Goal: Task Accomplishment & Management: Complete application form

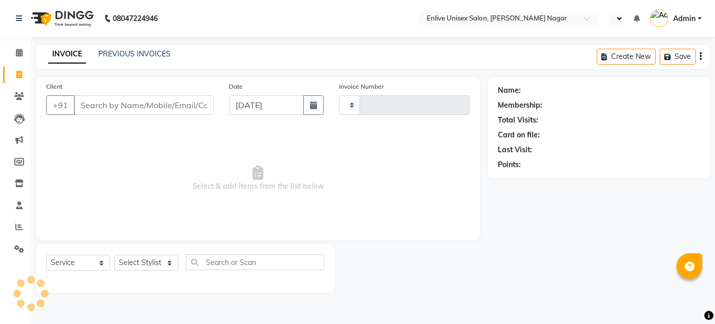
select select "service"
select select "en"
type input "0801"
select select "145"
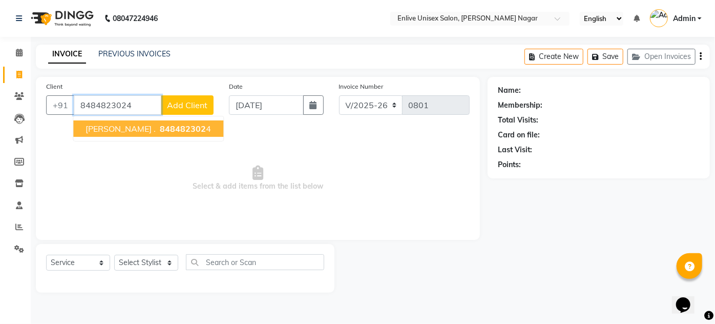
type input "8484823024"
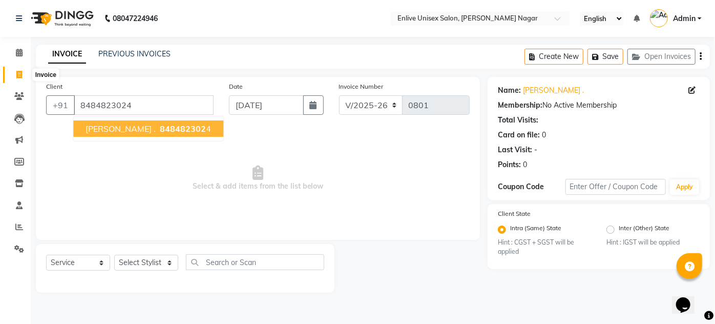
click at [19, 72] on icon at bounding box center [19, 75] width 6 height 8
select select "service"
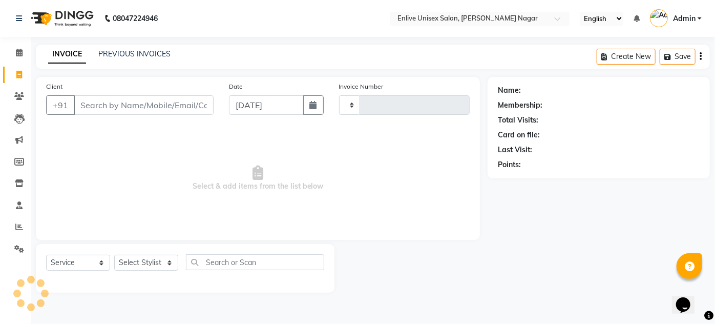
type input "0801"
select select "145"
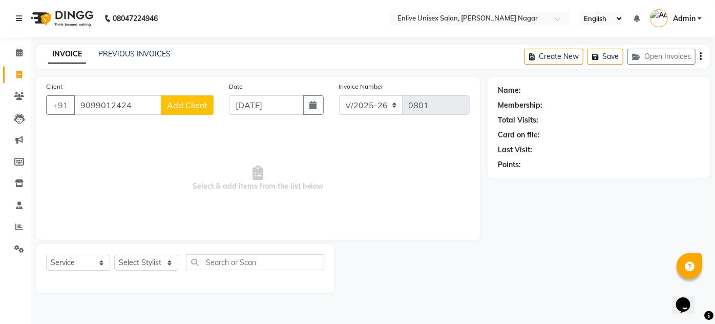
type input "9099012424"
click at [176, 101] on span "Add Client" at bounding box center [187, 105] width 40 height 10
select select "22"
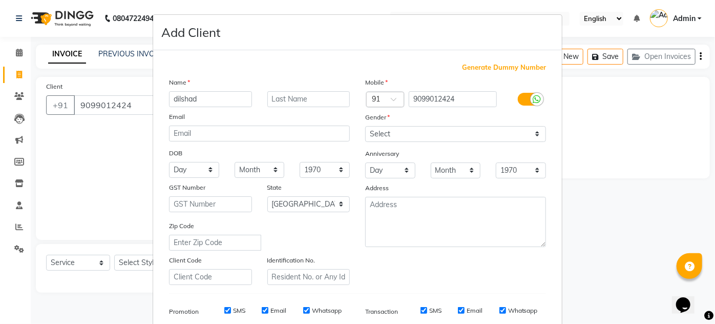
type input "dilshad"
click at [276, 101] on input "text" at bounding box center [309, 99] width 83 height 16
type input "."
click at [374, 128] on select "Select [DEMOGRAPHIC_DATA] [DEMOGRAPHIC_DATA] Other Prefer Not To Say" at bounding box center [455, 134] width 181 height 16
select select "[DEMOGRAPHIC_DATA]"
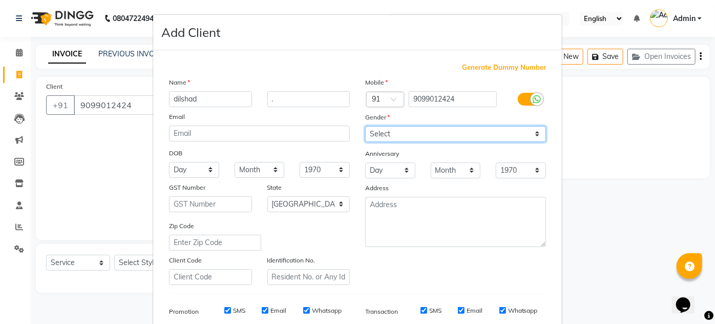
click at [365, 126] on select "Select [DEMOGRAPHIC_DATA] [DEMOGRAPHIC_DATA] Other Prefer Not To Say" at bounding box center [455, 134] width 181 height 16
click at [397, 250] on div "Mobile Country Code × 91 9099012424 Gender Select [DEMOGRAPHIC_DATA] [DEMOGRAPH…" at bounding box center [456, 181] width 196 height 208
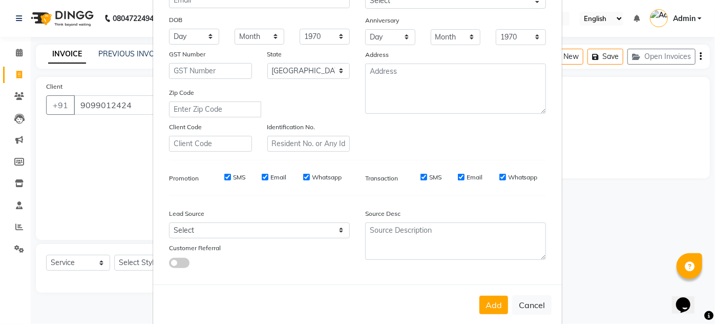
scroll to position [149, 0]
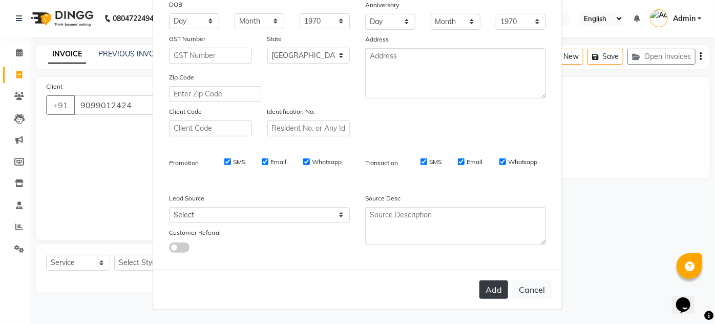
click at [488, 293] on button "Add" at bounding box center [494, 289] width 29 height 18
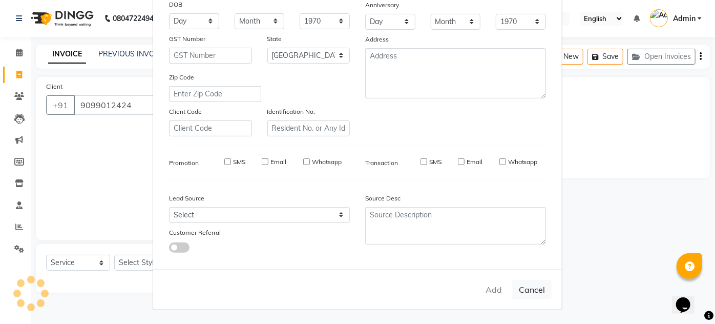
select select
select select "null"
select select
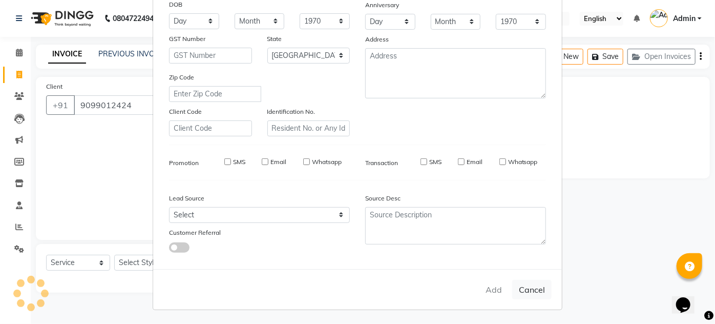
select select
checkbox input "false"
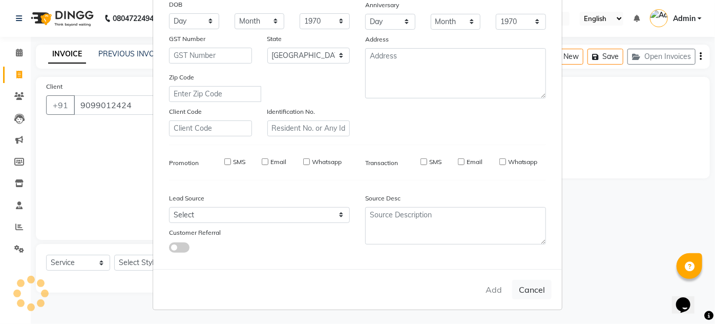
checkbox input "false"
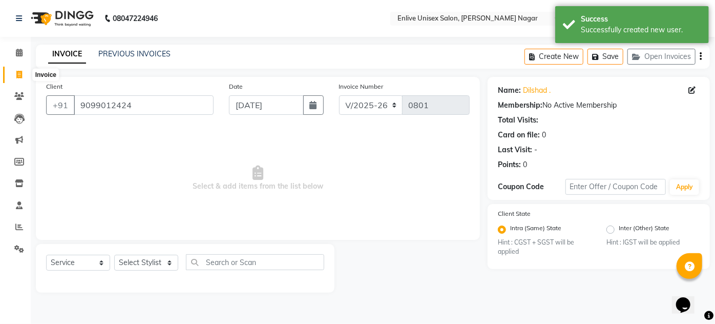
click at [15, 75] on span at bounding box center [19, 75] width 18 height 12
select select "service"
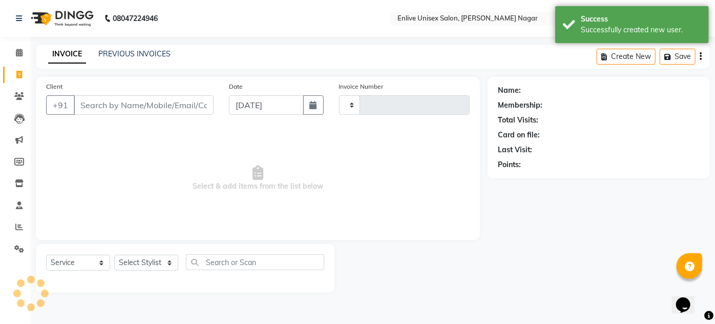
type input "0801"
select select "145"
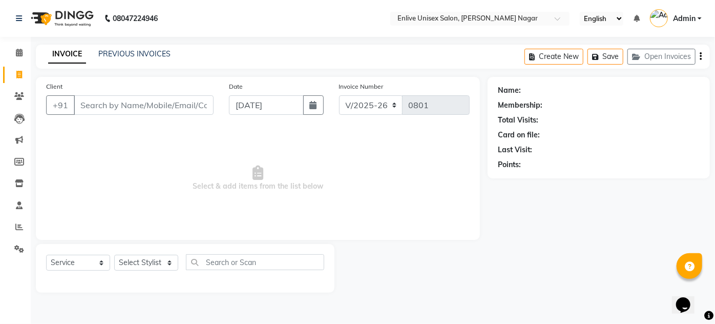
type input "2"
type input "7276172757"
click at [211, 107] on button "Add Client" at bounding box center [187, 104] width 53 height 19
select select "22"
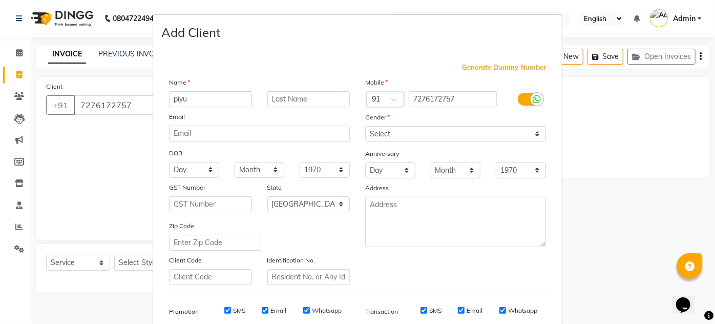
type input "piyu"
click at [268, 90] on div "Name" at bounding box center [259, 84] width 196 height 14
click at [271, 95] on input "text" at bounding box center [309, 99] width 83 height 16
type input "."
click at [370, 132] on select "Select [DEMOGRAPHIC_DATA] [DEMOGRAPHIC_DATA] Other Prefer Not To Say" at bounding box center [455, 134] width 181 height 16
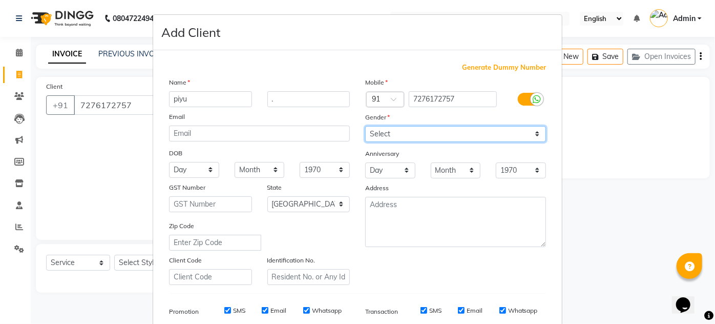
select select "[DEMOGRAPHIC_DATA]"
click at [365, 126] on select "Select [DEMOGRAPHIC_DATA] [DEMOGRAPHIC_DATA] Other Prefer Not To Say" at bounding box center [455, 134] width 181 height 16
click at [412, 277] on div "Mobile Country Code × 91 7276172757 Gender Select [DEMOGRAPHIC_DATA] [DEMOGRAPH…" at bounding box center [456, 181] width 196 height 208
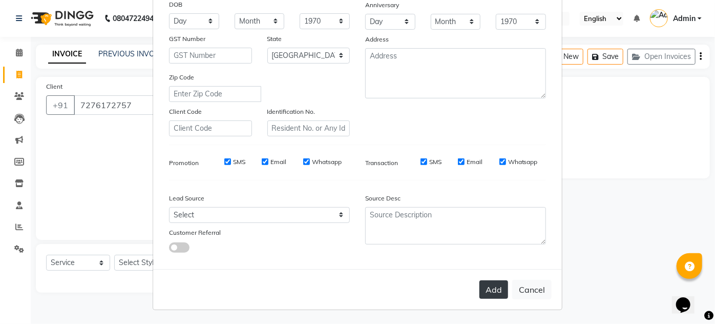
click at [486, 289] on button "Add" at bounding box center [494, 289] width 29 height 18
select select
select select "null"
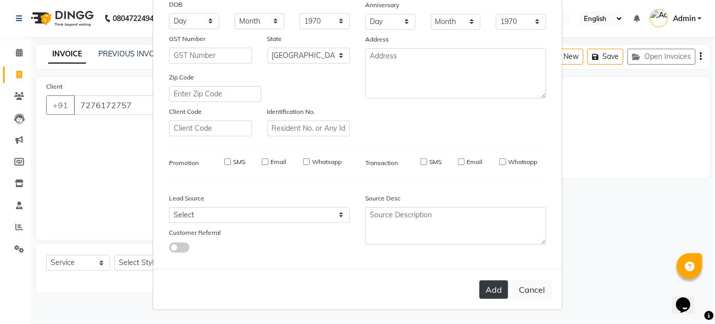
select select
checkbox input "false"
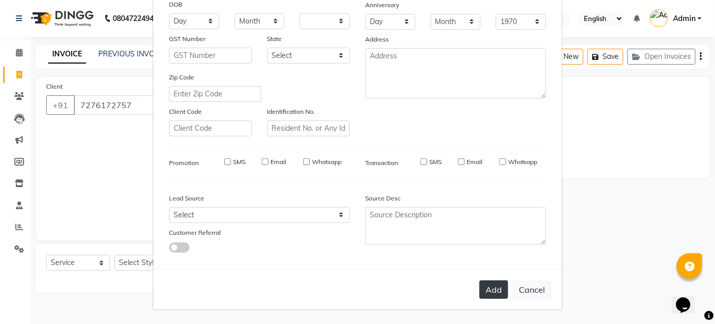
checkbox input "false"
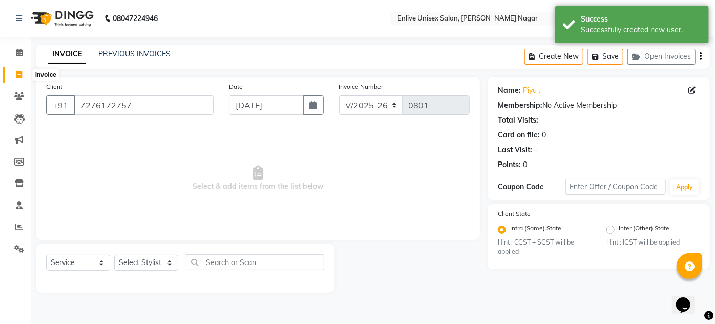
click at [20, 75] on icon at bounding box center [19, 75] width 6 height 8
select select "service"
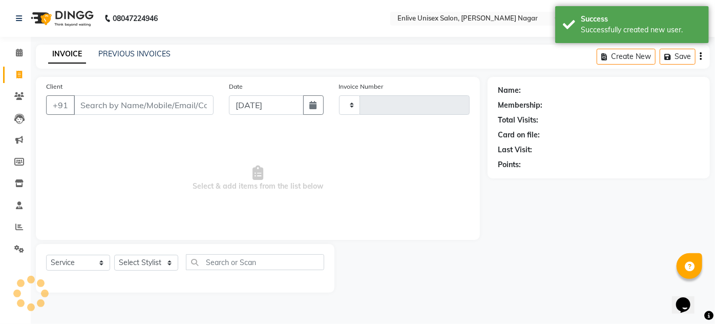
type input "0801"
select select "145"
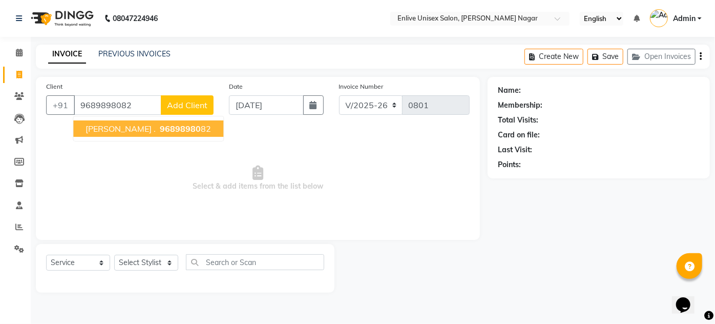
type input "9689898082"
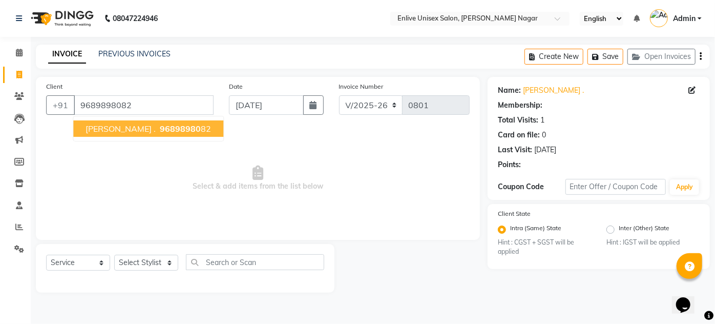
select select "1: Object"
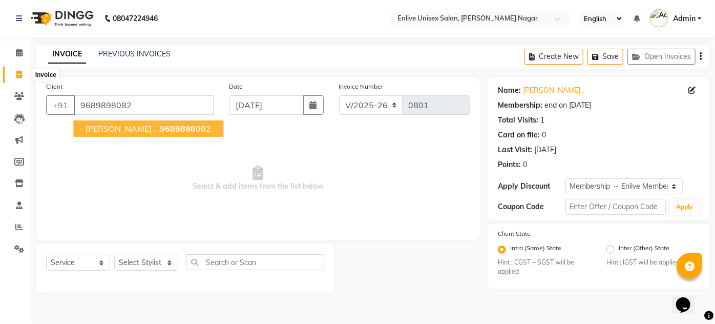
click at [19, 70] on span at bounding box center [19, 75] width 18 height 12
select select "service"
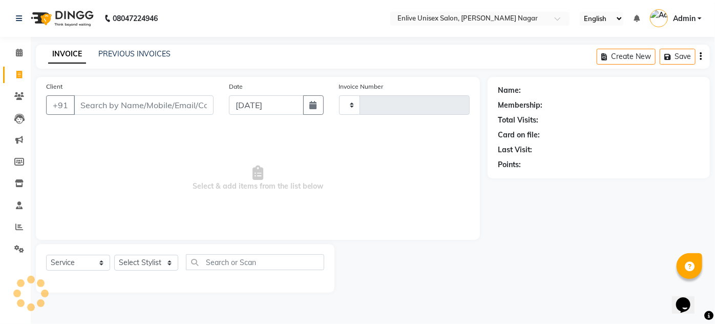
type input "0801"
select select "145"
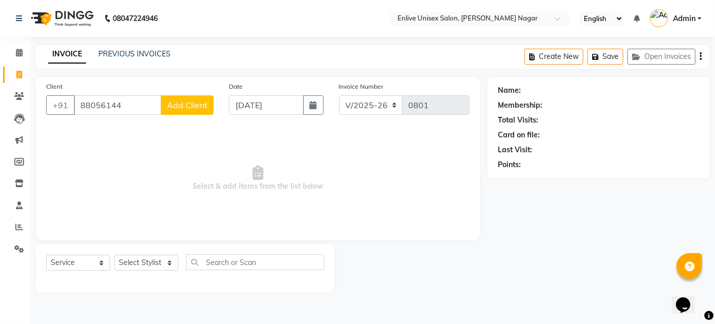
type input "88056144"
click at [197, 115] on div "Client [PHONE_NUMBER] Add Client" at bounding box center [129, 102] width 183 height 42
click at [198, 96] on button "Add Client" at bounding box center [187, 104] width 53 height 19
select select "22"
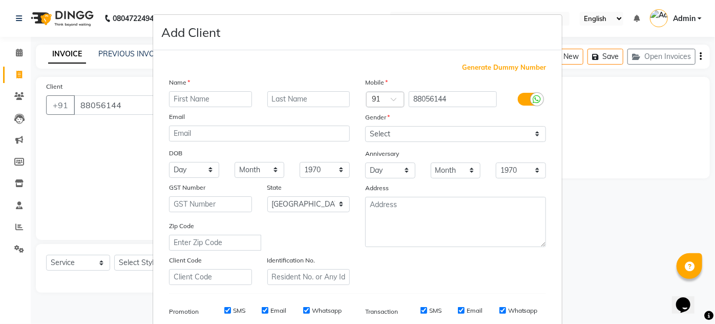
click at [198, 96] on input "text" at bounding box center [210, 99] width 83 height 16
type input "aditya"
click at [272, 100] on input "text" at bounding box center [309, 99] width 83 height 16
type input "."
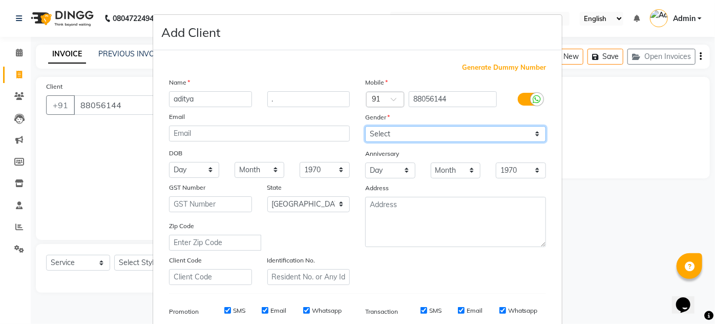
click at [384, 138] on select "Select [DEMOGRAPHIC_DATA] [DEMOGRAPHIC_DATA] Other Prefer Not To Say" at bounding box center [455, 134] width 181 height 16
select select "[DEMOGRAPHIC_DATA]"
click at [365, 126] on select "Select [DEMOGRAPHIC_DATA] [DEMOGRAPHIC_DATA] Other Prefer Not To Say" at bounding box center [455, 134] width 181 height 16
click at [451, 287] on div "Generate Dummy Number Name [PERSON_NAME] . Email DOB Day 01 02 03 04 05 06 07 0…" at bounding box center [357, 236] width 393 height 347
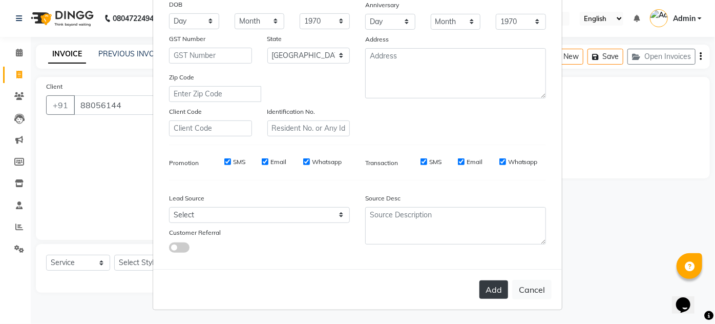
click at [493, 283] on button "Add" at bounding box center [494, 289] width 29 height 18
select select
select select "null"
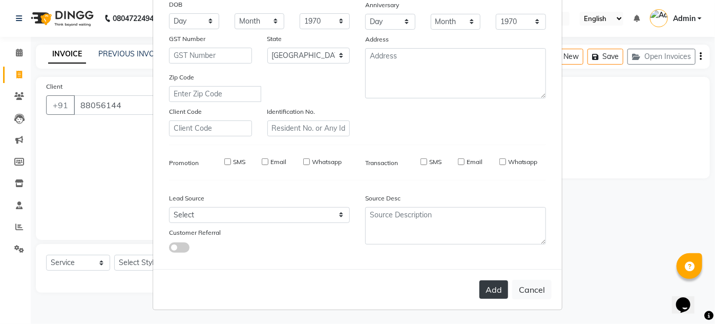
select select
checkbox input "false"
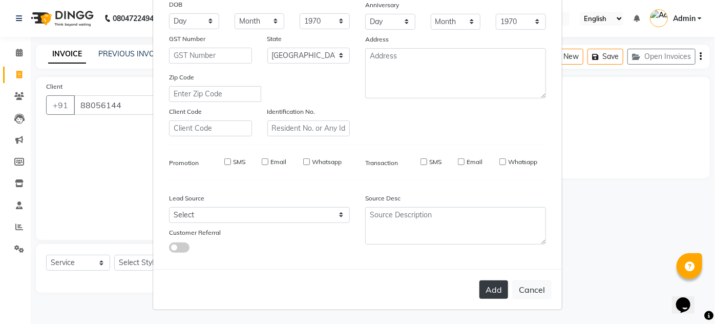
checkbox input "false"
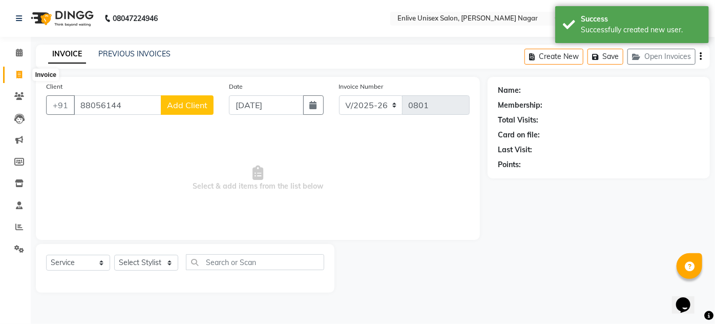
click at [22, 69] on span at bounding box center [19, 75] width 18 height 12
select select "service"
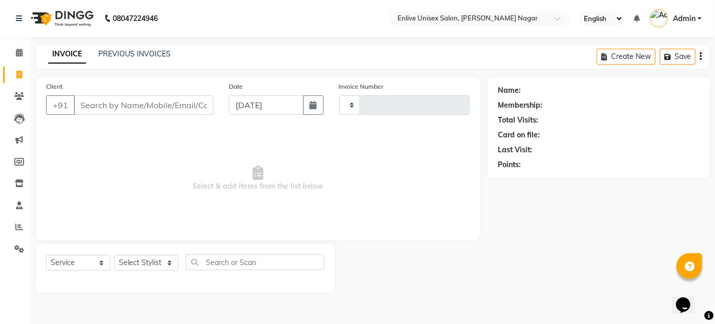
type input "0801"
select select "145"
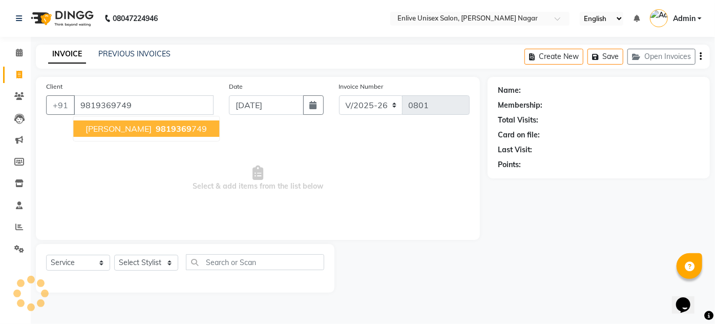
type input "9819369749"
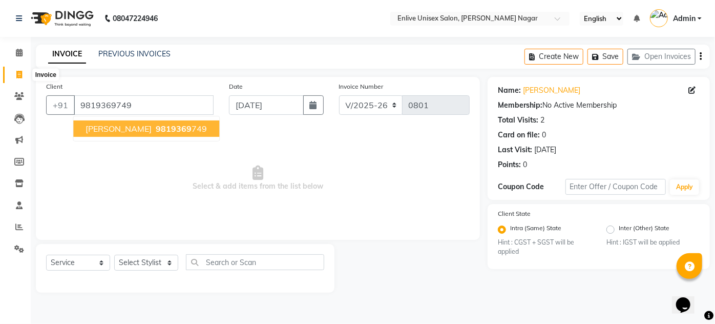
click at [25, 77] on span at bounding box center [19, 75] width 18 height 12
select select "service"
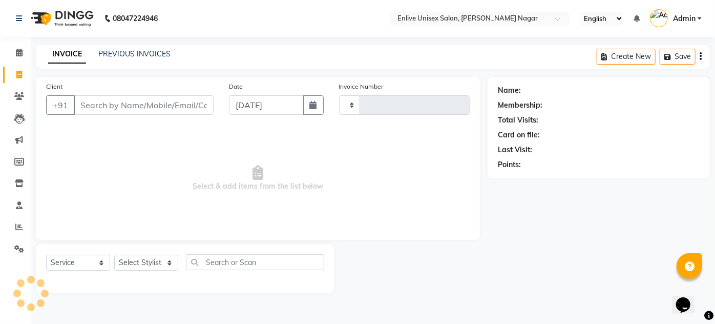
type input "0801"
select select "145"
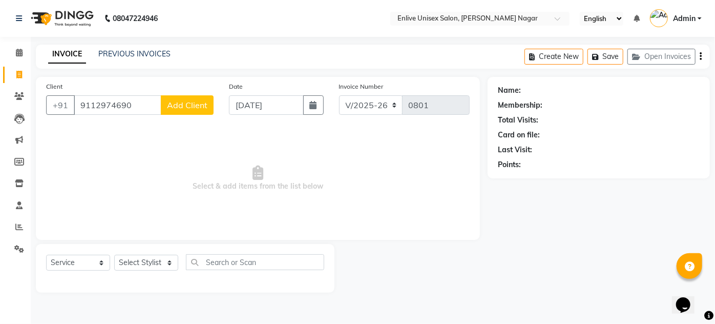
type input "9112974690"
click at [205, 98] on button "Add Client" at bounding box center [187, 104] width 53 height 19
select select "22"
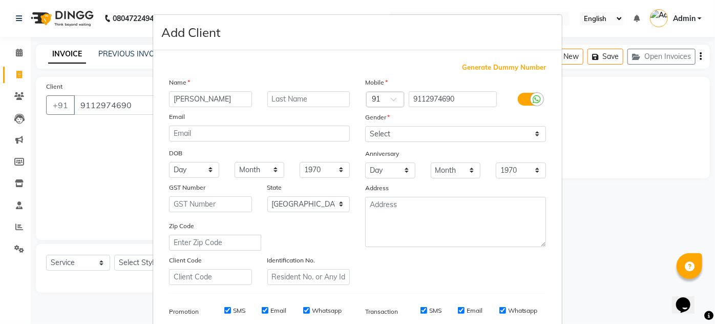
type input "[PERSON_NAME]"
click at [281, 101] on input "text" at bounding box center [309, 99] width 83 height 16
type input "."
click at [391, 136] on select "Select [DEMOGRAPHIC_DATA] [DEMOGRAPHIC_DATA] Other Prefer Not To Say" at bounding box center [455, 134] width 181 height 16
select select "[DEMOGRAPHIC_DATA]"
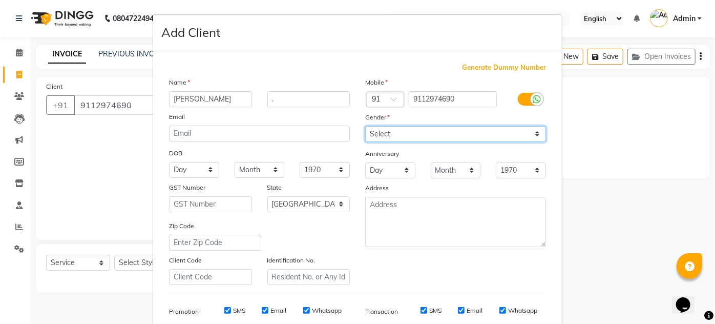
click at [365, 126] on select "Select [DEMOGRAPHIC_DATA] [DEMOGRAPHIC_DATA] Other Prefer Not To Say" at bounding box center [455, 134] width 181 height 16
click at [404, 290] on div "Generate Dummy Number Name [PERSON_NAME] . Email DOB Day 01 02 03 04 05 06 07 0…" at bounding box center [357, 236] width 393 height 347
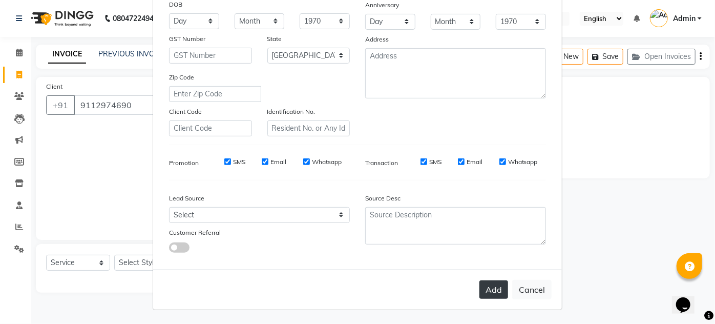
click at [491, 286] on button "Add" at bounding box center [494, 289] width 29 height 18
select select
select select "null"
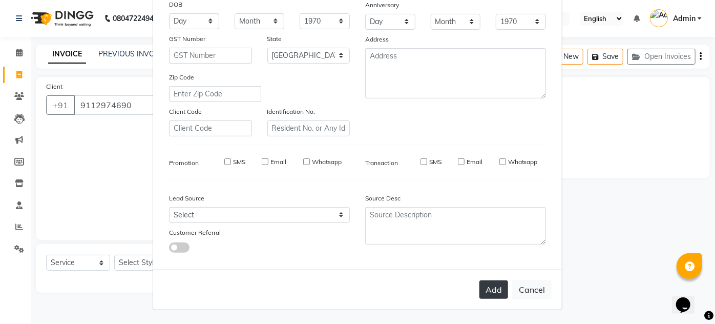
select select
checkbox input "false"
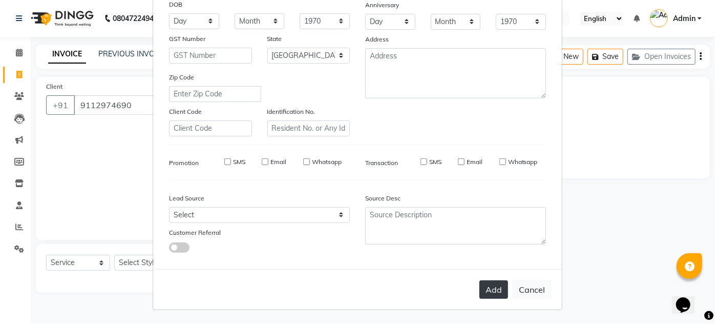
checkbox input "false"
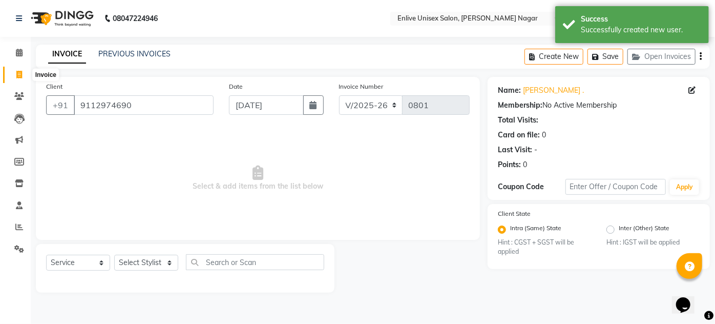
click at [20, 70] on span at bounding box center [19, 75] width 18 height 12
select select "service"
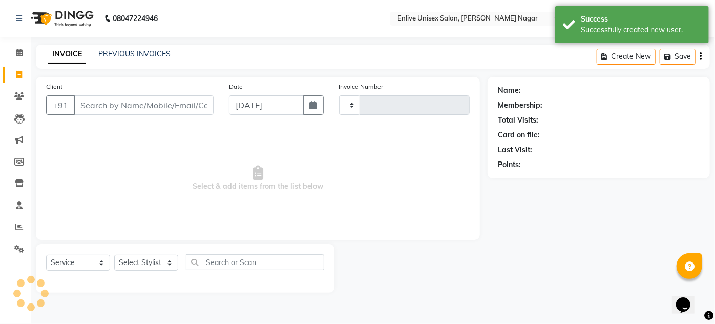
type input "0801"
select select "145"
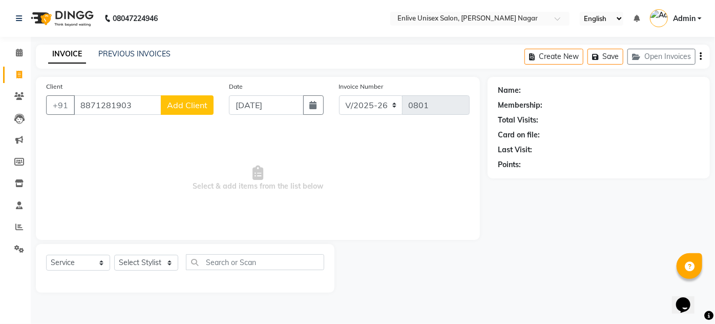
type input "8871281903"
click at [210, 102] on button "Add Client" at bounding box center [187, 104] width 53 height 19
select select "22"
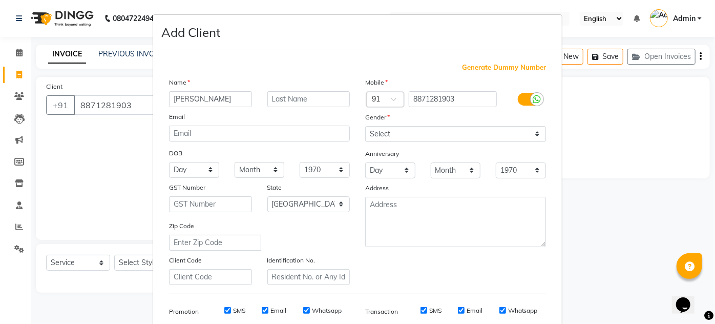
type input "[PERSON_NAME]"
click at [282, 95] on input "text" at bounding box center [309, 99] width 83 height 16
type input "."
click at [414, 139] on select "Select [DEMOGRAPHIC_DATA] [DEMOGRAPHIC_DATA] Other Prefer Not To Say" at bounding box center [455, 134] width 181 height 16
select select "[DEMOGRAPHIC_DATA]"
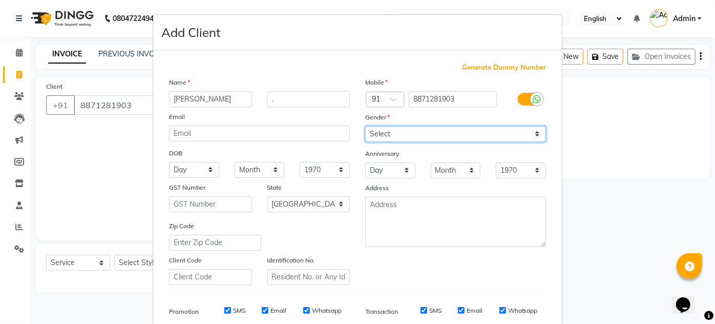
click at [365, 126] on select "Select [DEMOGRAPHIC_DATA] [DEMOGRAPHIC_DATA] Other Prefer Not To Say" at bounding box center [455, 134] width 181 height 16
click at [408, 260] on div "Mobile Country Code × 91 8871281903 Gender Select [DEMOGRAPHIC_DATA] [DEMOGRAPH…" at bounding box center [456, 181] width 196 height 208
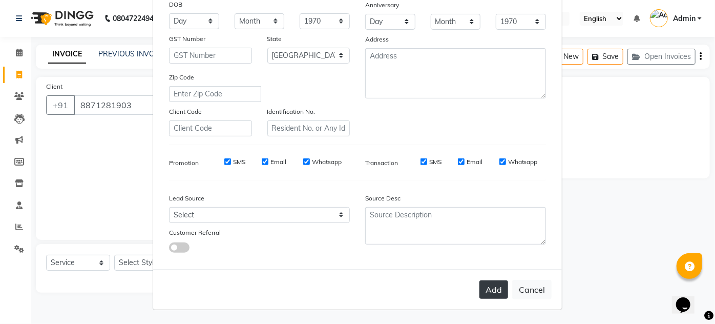
click at [487, 285] on button "Add" at bounding box center [494, 289] width 29 height 18
select select
select select "null"
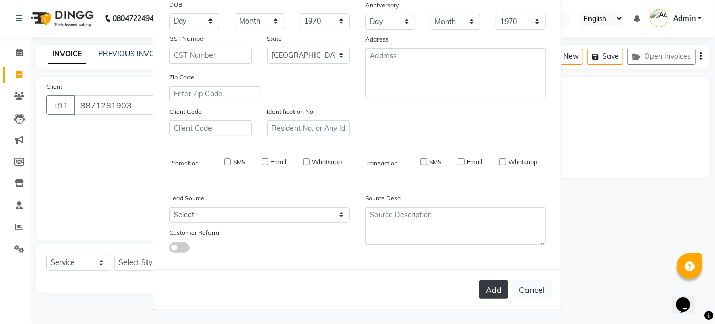
select select
checkbox input "false"
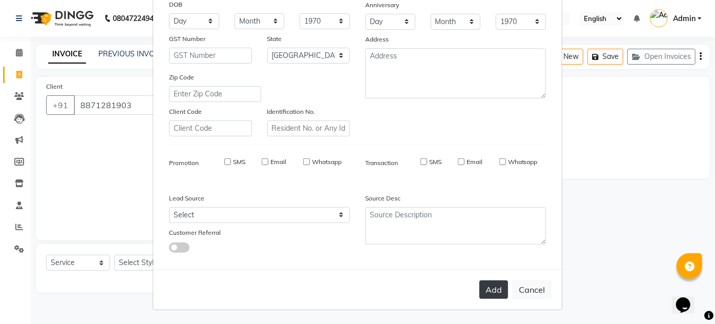
checkbox input "false"
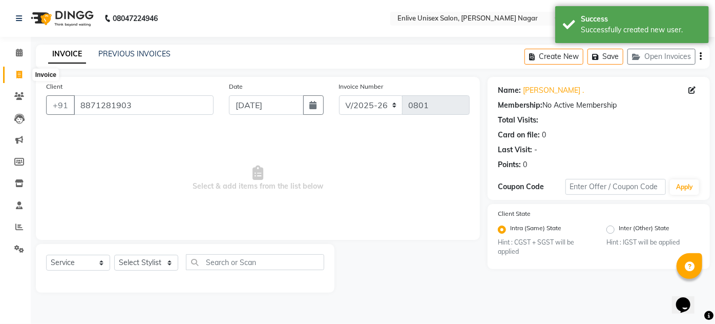
click at [19, 74] on icon at bounding box center [19, 75] width 6 height 8
select select "service"
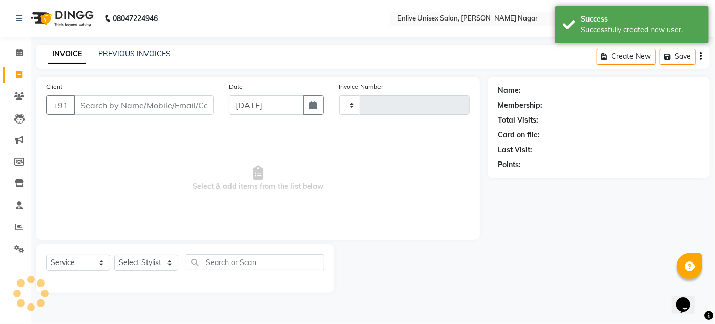
type input "0801"
select select "145"
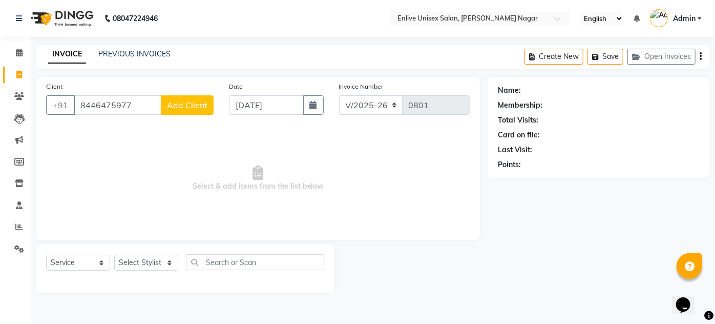
type input "8446475977"
click at [191, 110] on button "Add Client" at bounding box center [187, 104] width 53 height 19
select select "22"
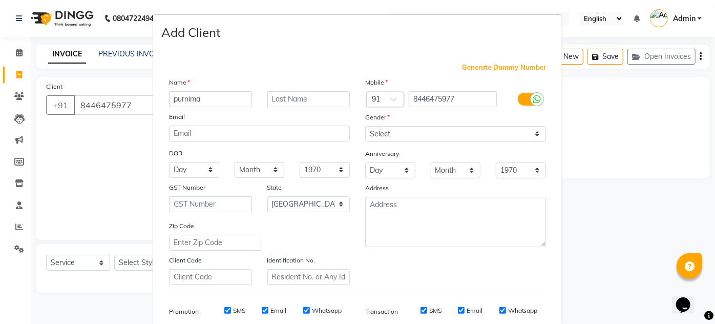
type input "purnima"
click at [280, 95] on input "text" at bounding box center [309, 99] width 83 height 16
type input "."
click at [387, 133] on select "Select [DEMOGRAPHIC_DATA] [DEMOGRAPHIC_DATA] Other Prefer Not To Say" at bounding box center [455, 134] width 181 height 16
select select "[DEMOGRAPHIC_DATA]"
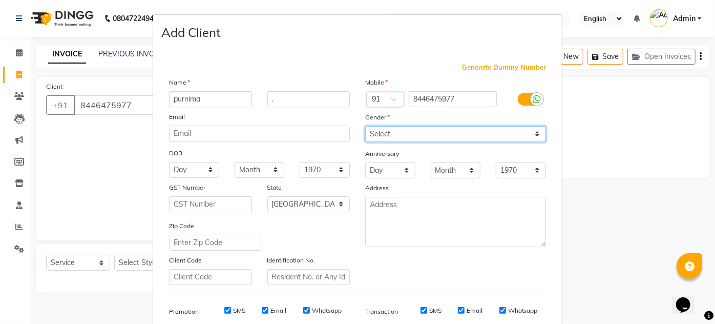
click at [365, 126] on select "Select [DEMOGRAPHIC_DATA] [DEMOGRAPHIC_DATA] Other Prefer Not To Say" at bounding box center [455, 134] width 181 height 16
click at [405, 266] on div "Mobile Country Code × 91 8446475977 Gender Select [DEMOGRAPHIC_DATA] [DEMOGRAPH…" at bounding box center [456, 181] width 196 height 208
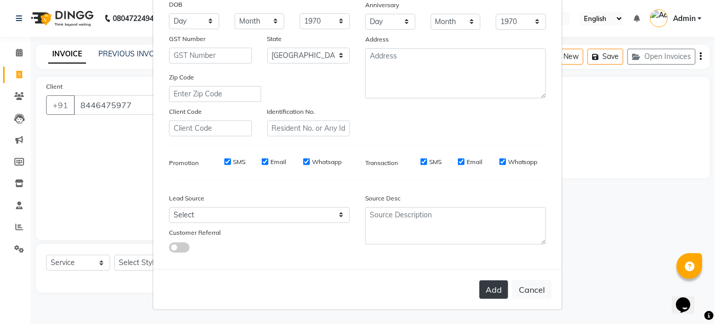
click at [489, 296] on button "Add" at bounding box center [494, 289] width 29 height 18
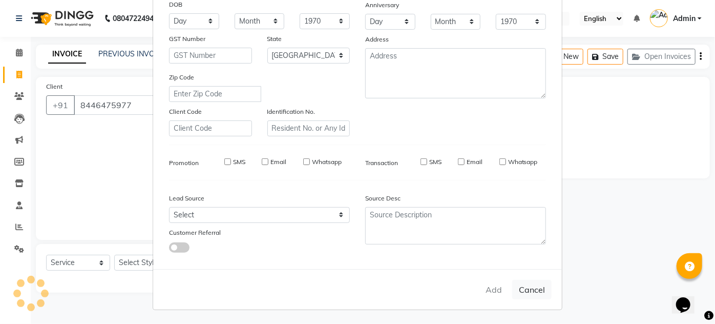
select select
select select "null"
select select
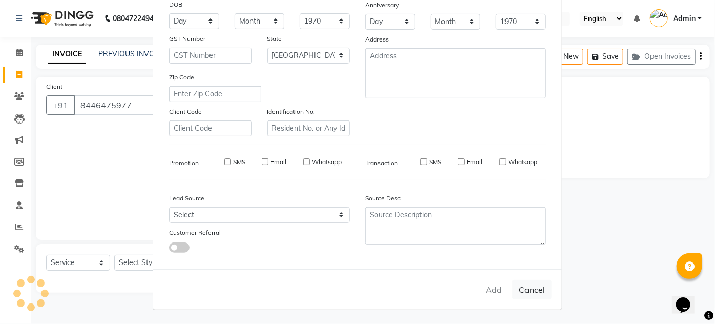
select select
checkbox input "false"
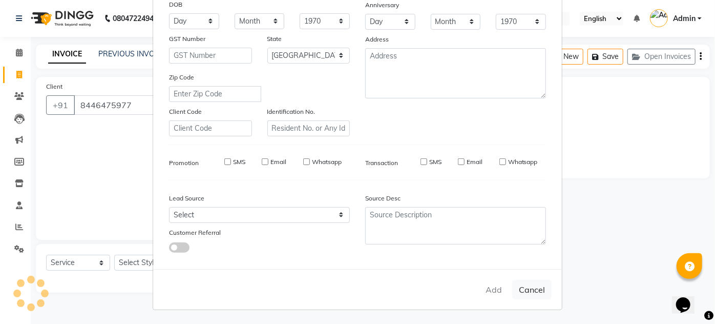
checkbox input "false"
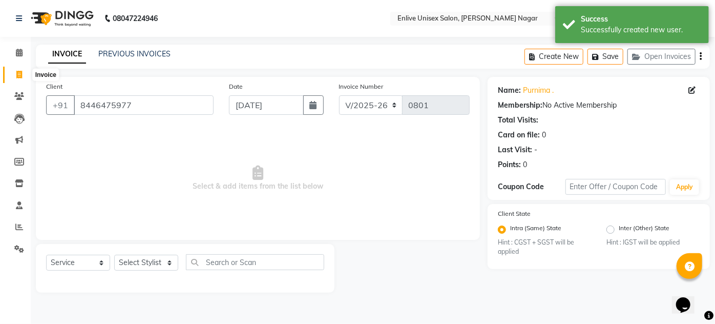
click at [20, 70] on span at bounding box center [19, 75] width 18 height 12
select select "service"
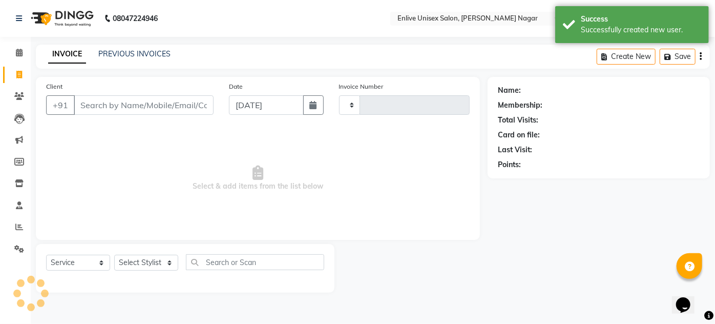
type input "0801"
select select "145"
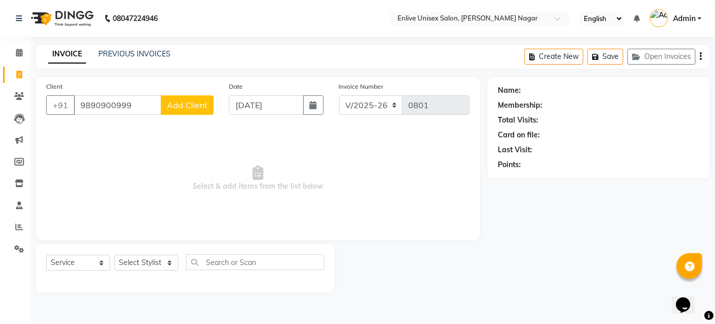
type input "9890900999"
click at [197, 104] on span "Add Client" at bounding box center [187, 105] width 40 height 10
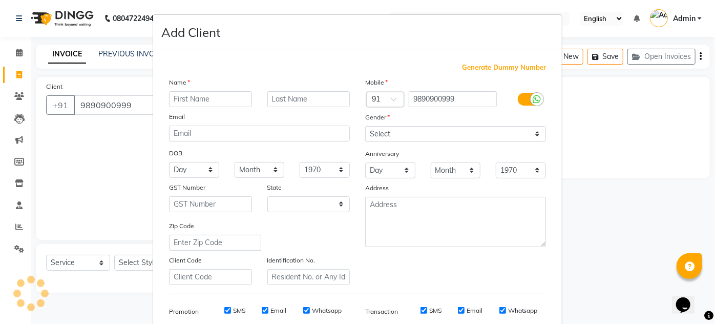
select select "22"
type input "[PERSON_NAME]"
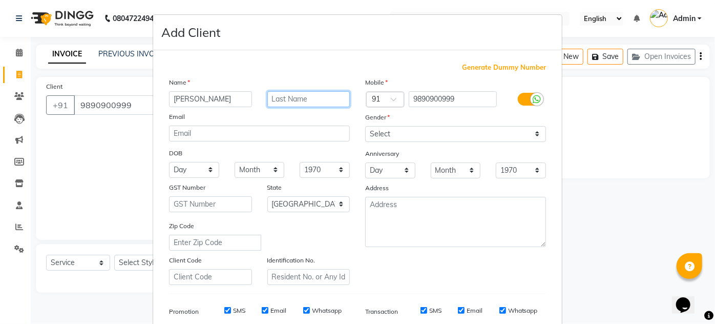
click at [295, 94] on input "text" at bounding box center [309, 99] width 83 height 16
type input "."
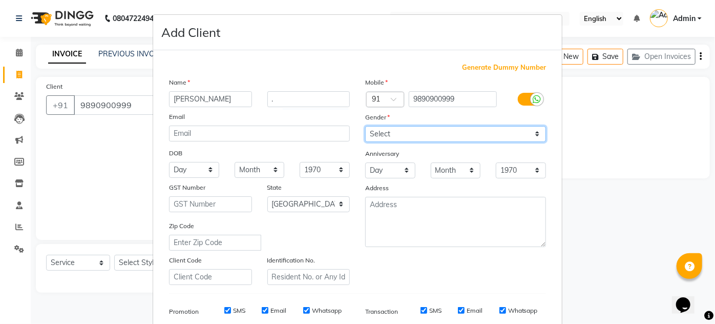
click at [394, 133] on select "Select [DEMOGRAPHIC_DATA] [DEMOGRAPHIC_DATA] Other Prefer Not To Say" at bounding box center [455, 134] width 181 height 16
select select "[DEMOGRAPHIC_DATA]"
click at [365, 126] on select "Select [DEMOGRAPHIC_DATA] [DEMOGRAPHIC_DATA] Other Prefer Not To Say" at bounding box center [455, 134] width 181 height 16
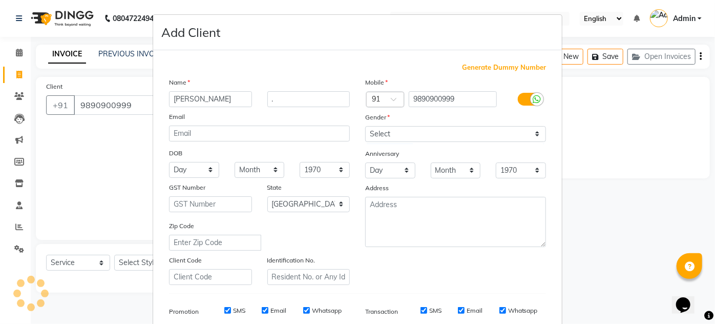
click at [405, 293] on hr at bounding box center [357, 293] width 377 height 1
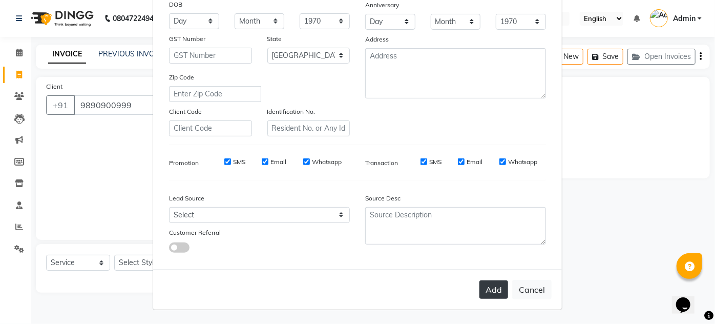
click at [492, 291] on button "Add" at bounding box center [494, 289] width 29 height 18
select select
select select "null"
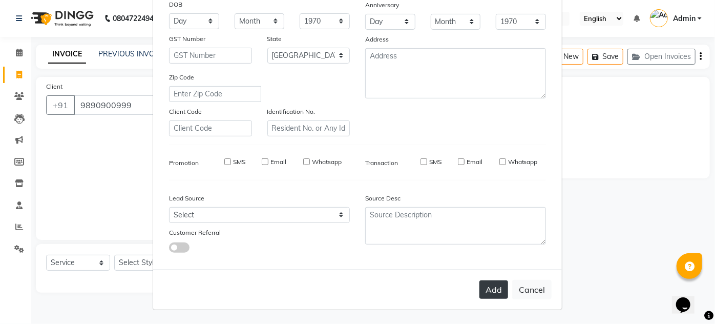
select select
checkbox input "false"
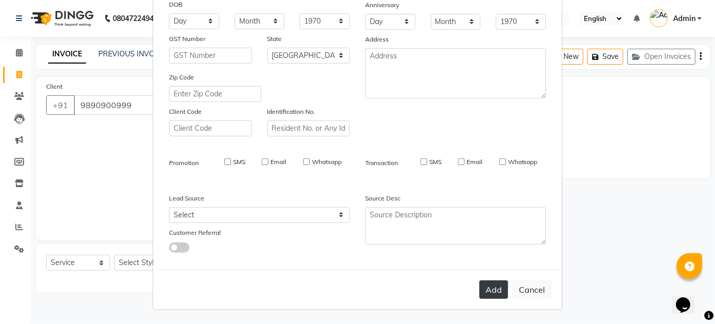
checkbox input "false"
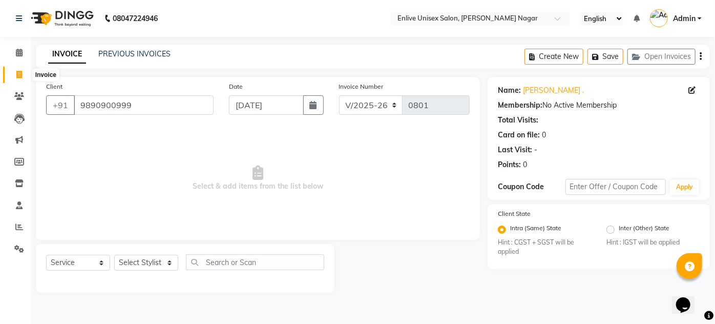
click at [17, 69] on span at bounding box center [19, 75] width 18 height 12
select select "service"
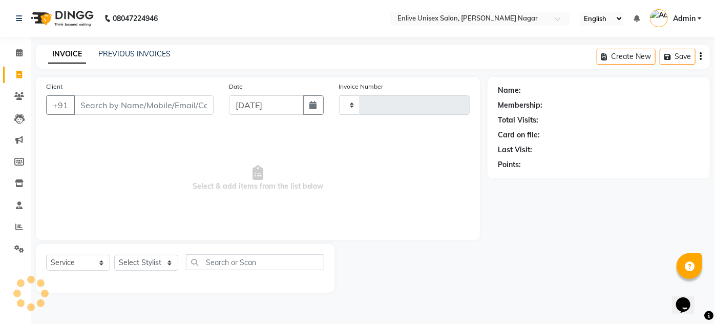
type input "0801"
select select "145"
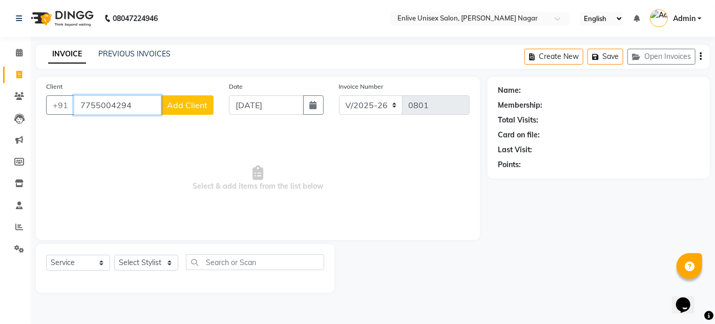
type input "7755004294"
click at [175, 95] on button "Add Client" at bounding box center [187, 104] width 53 height 19
select select "22"
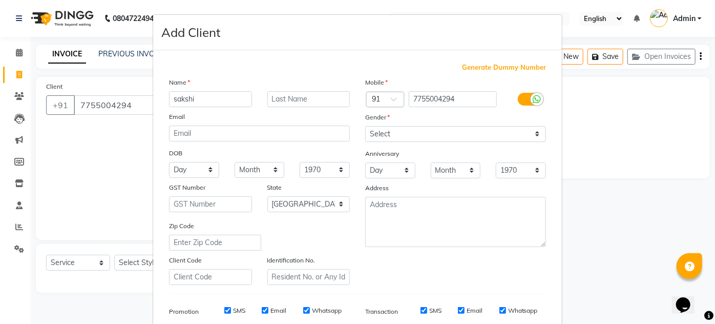
type input "sakshi"
click at [293, 111] on div "Email" at bounding box center [259, 118] width 196 height 14
click at [288, 104] on input "text" at bounding box center [309, 99] width 83 height 16
type input "."
click at [416, 130] on select "Select [DEMOGRAPHIC_DATA] [DEMOGRAPHIC_DATA] Other Prefer Not To Say" at bounding box center [455, 134] width 181 height 16
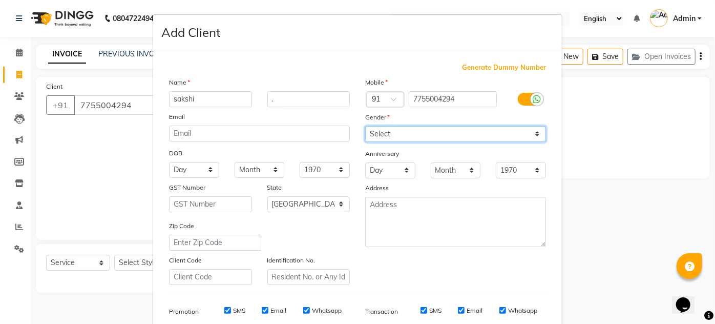
select select "[DEMOGRAPHIC_DATA]"
click at [365, 126] on select "Select [DEMOGRAPHIC_DATA] [DEMOGRAPHIC_DATA] Other Prefer Not To Say" at bounding box center [455, 134] width 181 height 16
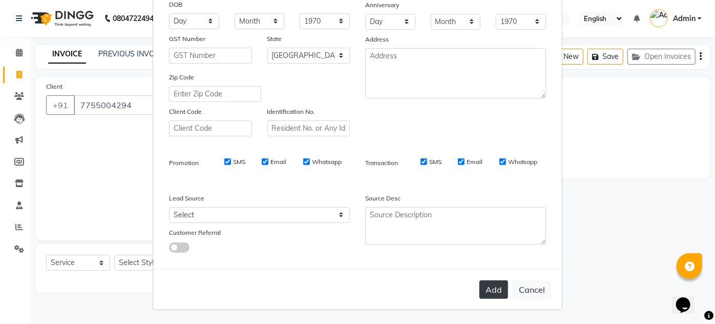
click at [480, 293] on button "Add" at bounding box center [494, 289] width 29 height 18
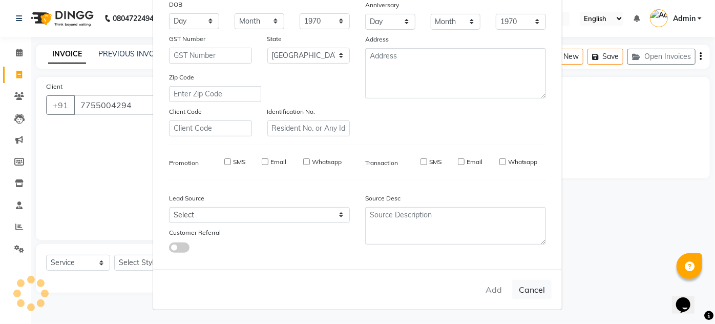
select select
select select "null"
select select
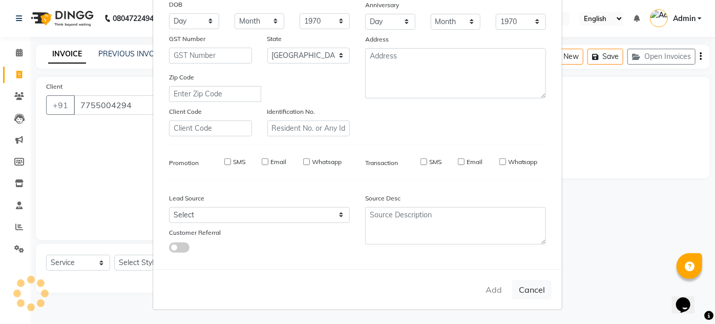
select select
checkbox input "false"
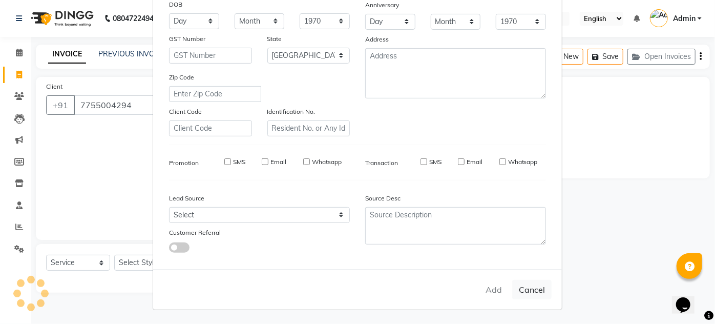
checkbox input "false"
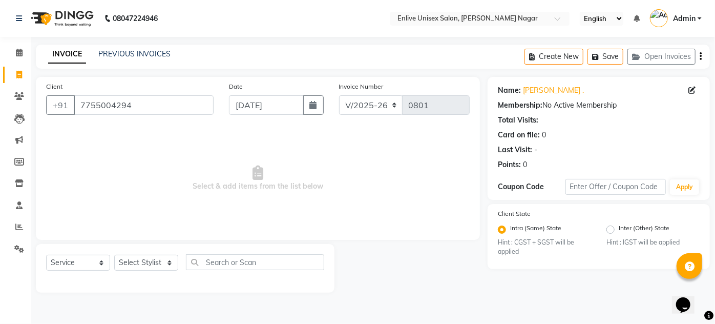
click at [21, 67] on link "Invoice" at bounding box center [15, 75] width 25 height 17
select select "service"
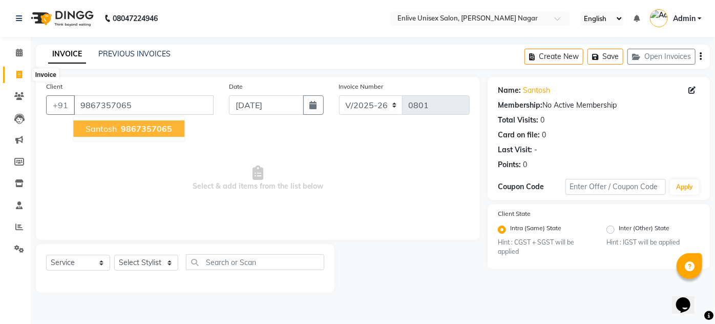
click at [18, 74] on icon at bounding box center [19, 75] width 6 height 8
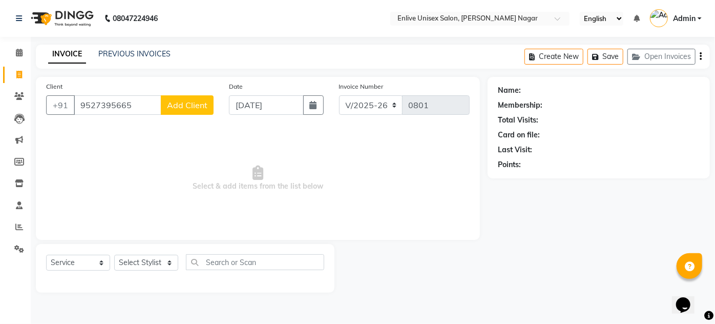
click at [205, 93] on div "Client [PHONE_NUMBER] Add Client" at bounding box center [129, 102] width 183 height 42
click at [205, 100] on span "Add Client" at bounding box center [187, 105] width 40 height 10
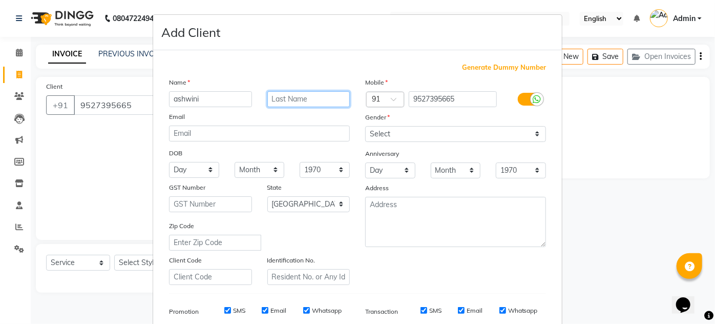
click at [275, 94] on input "text" at bounding box center [309, 99] width 83 height 16
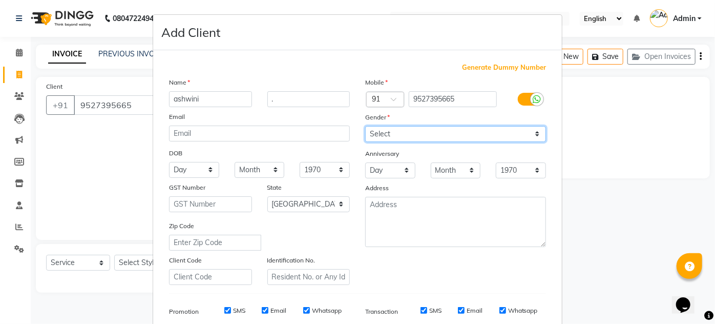
click at [389, 140] on select "Select [DEMOGRAPHIC_DATA] [DEMOGRAPHIC_DATA] Other Prefer Not To Say" at bounding box center [455, 134] width 181 height 16
click at [365, 126] on select "Select [DEMOGRAPHIC_DATA] [DEMOGRAPHIC_DATA] Other Prefer Not To Say" at bounding box center [455, 134] width 181 height 16
click at [422, 273] on div "Mobile Country Code × 91 9527395665 Gender Select [DEMOGRAPHIC_DATA] [DEMOGRAPH…" at bounding box center [456, 181] width 196 height 208
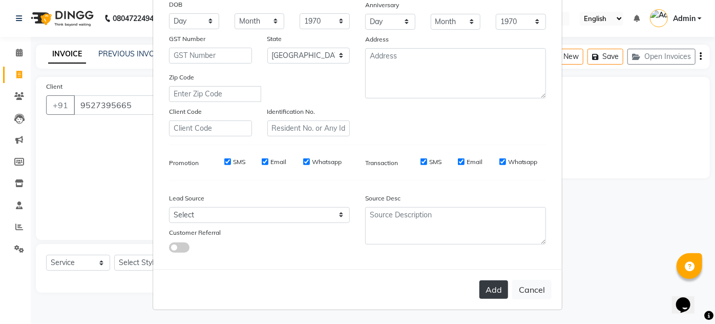
click at [496, 291] on button "Add" at bounding box center [494, 289] width 29 height 18
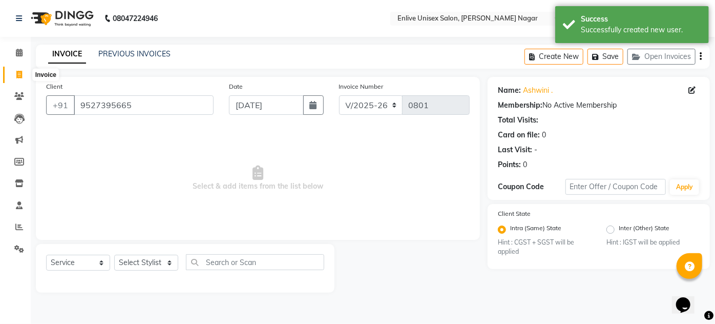
click at [19, 73] on icon at bounding box center [19, 75] width 6 height 8
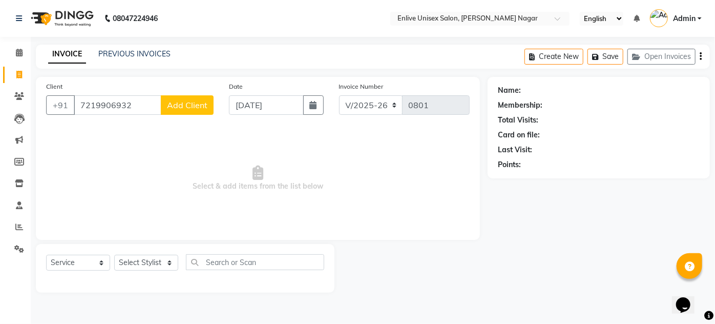
click at [195, 107] on span "Add Client" at bounding box center [187, 105] width 40 height 10
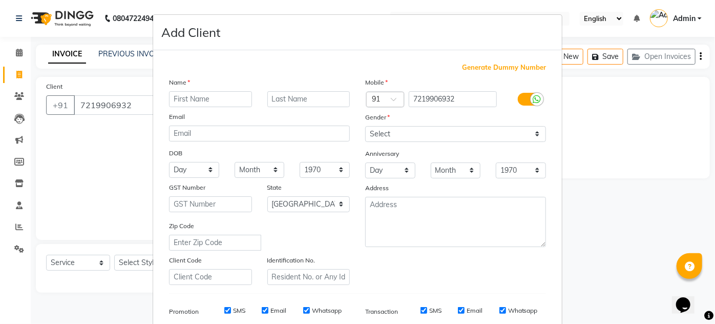
click at [206, 93] on input "text" at bounding box center [210, 99] width 83 height 16
click at [282, 100] on input "text" at bounding box center [309, 99] width 83 height 16
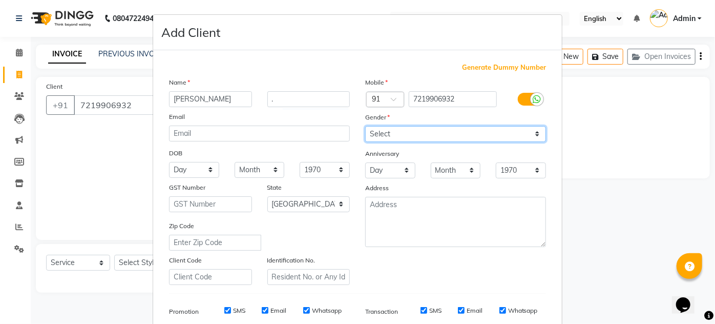
click at [382, 134] on select "Select [DEMOGRAPHIC_DATA] [DEMOGRAPHIC_DATA] Other Prefer Not To Say" at bounding box center [455, 134] width 181 height 16
click at [365, 126] on select "Select [DEMOGRAPHIC_DATA] [DEMOGRAPHIC_DATA] Other Prefer Not To Say" at bounding box center [455, 134] width 181 height 16
click at [427, 280] on div "Mobile Country Code × 91 7219906932 Gender Select [DEMOGRAPHIC_DATA] [DEMOGRAPH…" at bounding box center [456, 181] width 196 height 208
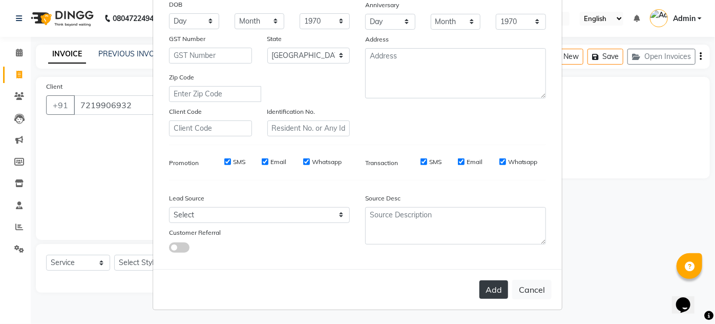
click at [480, 291] on button "Add" at bounding box center [494, 289] width 29 height 18
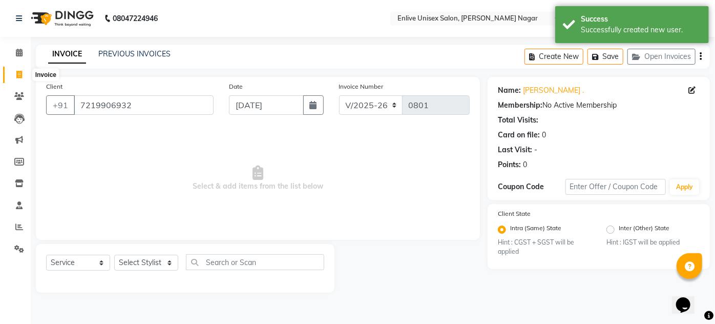
click at [23, 74] on span at bounding box center [19, 75] width 18 height 12
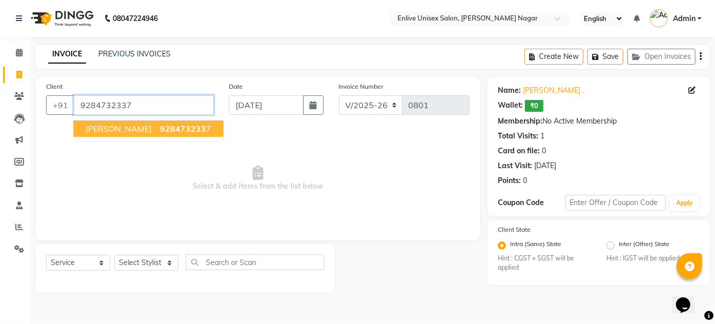
click at [139, 109] on input "9284732337" at bounding box center [144, 104] width 140 height 19
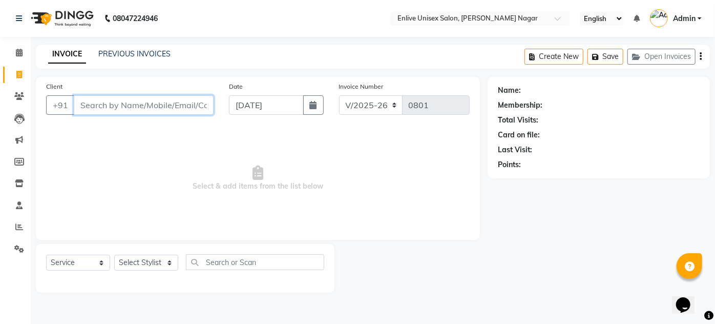
click at [136, 100] on input "Client" at bounding box center [144, 104] width 140 height 19
click at [139, 96] on input "Client" at bounding box center [144, 104] width 140 height 19
click at [149, 260] on select "Select Stylist [PERSON_NAME] [PERSON_NAME] Nitin Sir sameer [PERSON_NAME] [PERS…" at bounding box center [146, 263] width 64 height 16
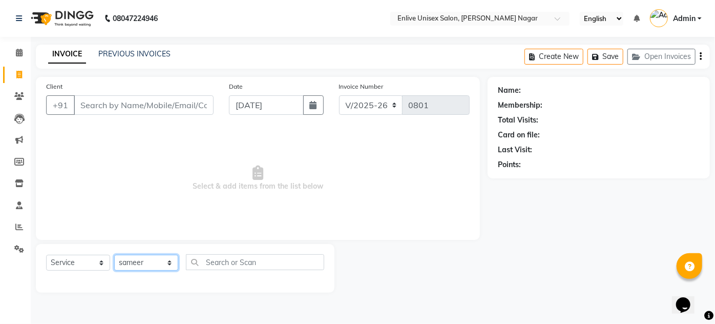
click at [114, 255] on select "Select Stylist [PERSON_NAME] [PERSON_NAME] Nitin Sir sameer [PERSON_NAME] [PERS…" at bounding box center [146, 263] width 64 height 16
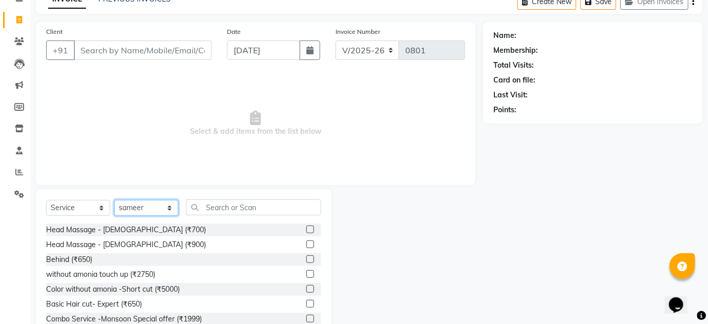
scroll to position [86, 0]
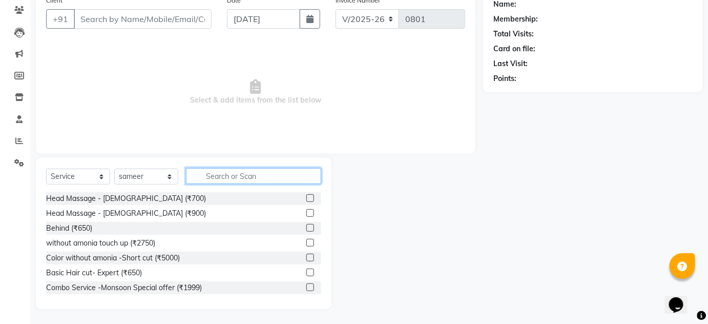
click at [222, 178] on input "text" at bounding box center [253, 176] width 135 height 16
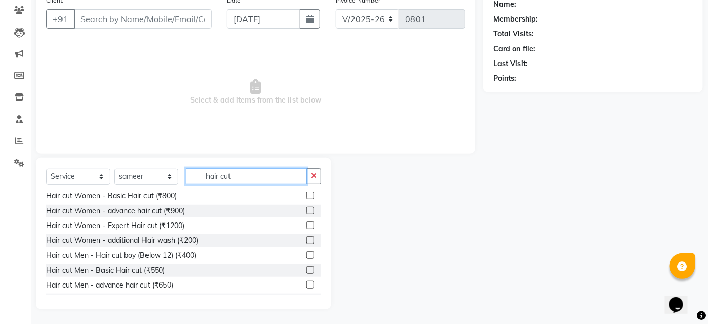
scroll to position [90, 0]
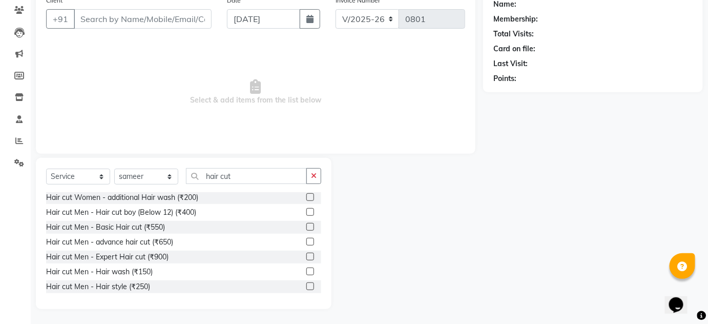
click at [306, 240] on label at bounding box center [310, 242] width 8 height 8
click at [306, 240] on input "checkbox" at bounding box center [309, 242] width 7 height 7
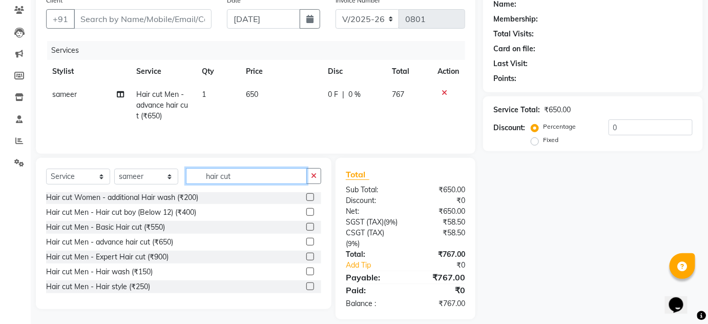
click at [240, 177] on input "hair cut" at bounding box center [246, 176] width 121 height 16
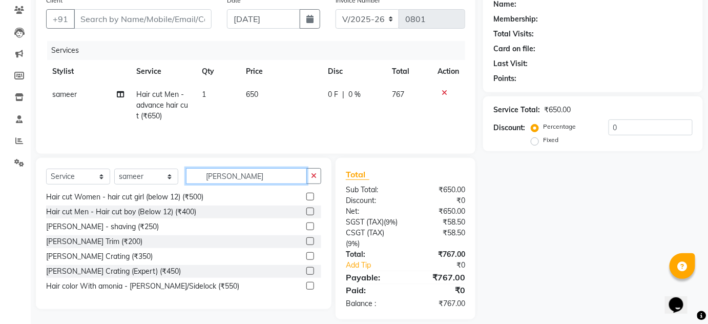
scroll to position [0, 0]
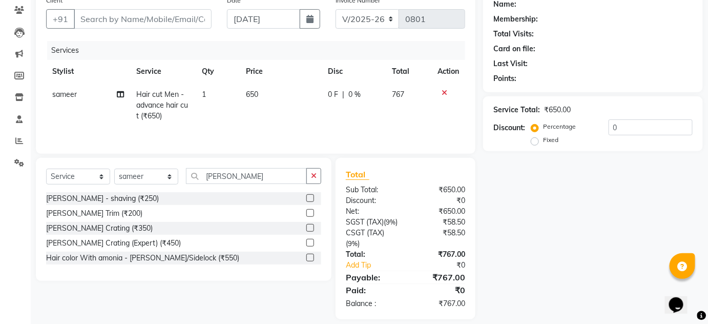
click at [305, 224] on div "[PERSON_NAME] Crating (₹350)" at bounding box center [183, 228] width 275 height 13
click at [311, 231] on label at bounding box center [310, 228] width 8 height 8
click at [311, 231] on input "checkbox" at bounding box center [309, 228] width 7 height 7
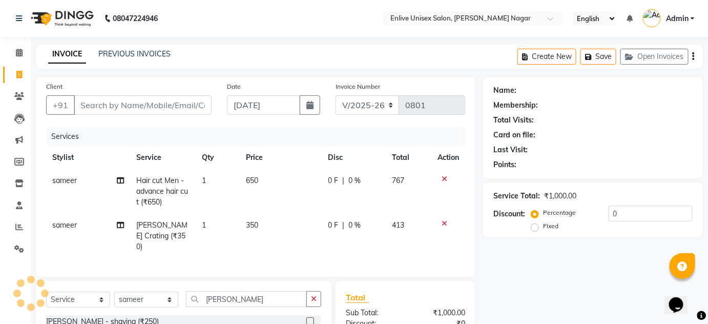
click at [126, 94] on div "Client +91" at bounding box center [128, 102] width 181 height 42
click at [120, 101] on input "Client" at bounding box center [143, 104] width 138 height 19
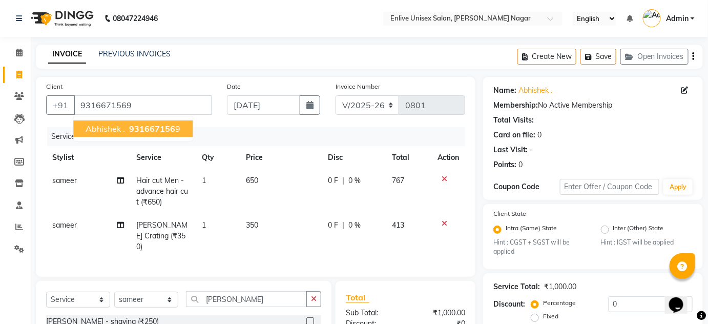
click at [153, 131] on span "931667156" at bounding box center [152, 129] width 46 height 10
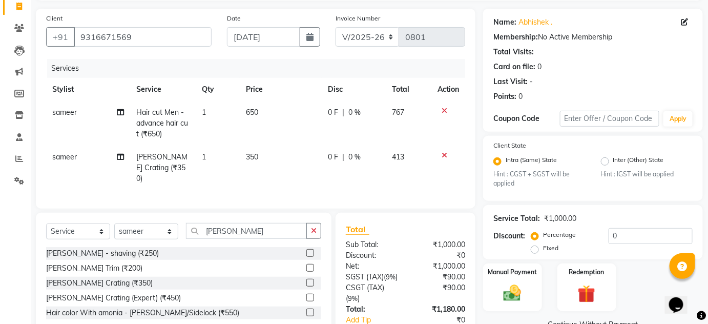
scroll to position [140, 0]
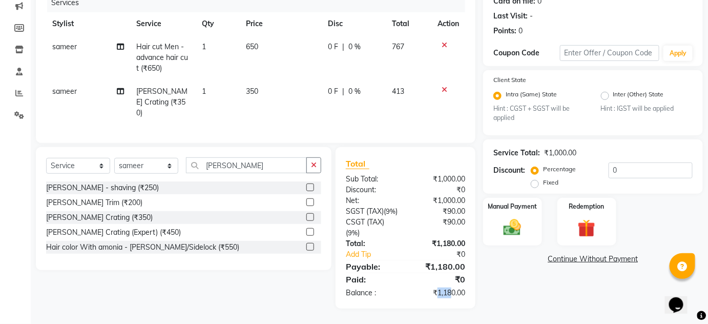
drag, startPoint x: 434, startPoint y: 292, endPoint x: 451, endPoint y: 292, distance: 16.9
click at [451, 292] on div "₹1,180.00" at bounding box center [439, 292] width 68 height 11
click at [490, 299] on div "Name: [PERSON_NAME] . Membership: No Active Membership Total Visits: Card on fi…" at bounding box center [597, 125] width 228 height 365
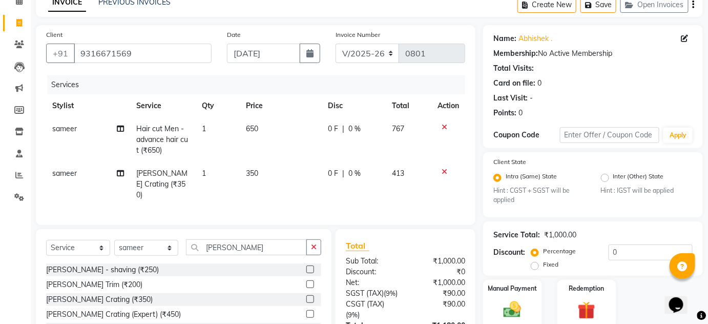
scroll to position [1, 0]
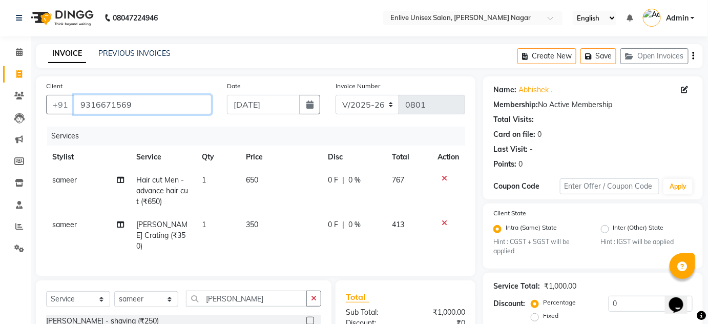
click at [146, 106] on input "9316671569" at bounding box center [143, 104] width 138 height 19
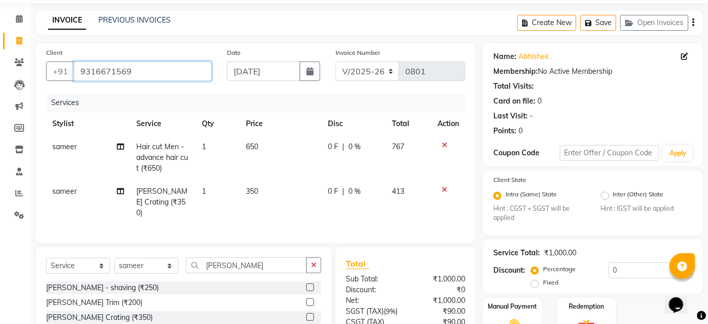
scroll to position [140, 0]
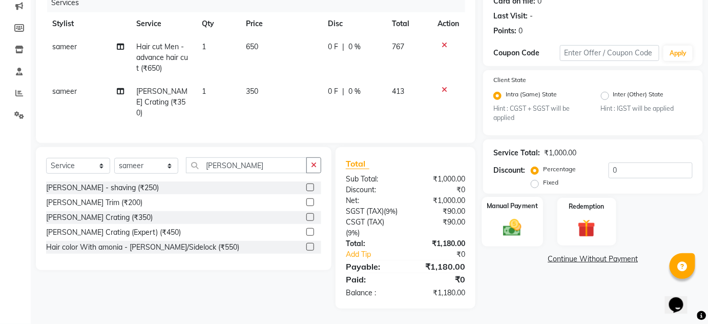
click at [502, 217] on img at bounding box center [513, 227] width 30 height 21
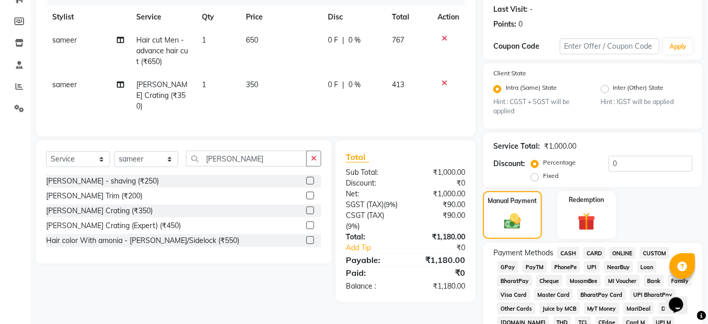
click at [624, 255] on span "ONLINE" at bounding box center [623, 253] width 27 height 12
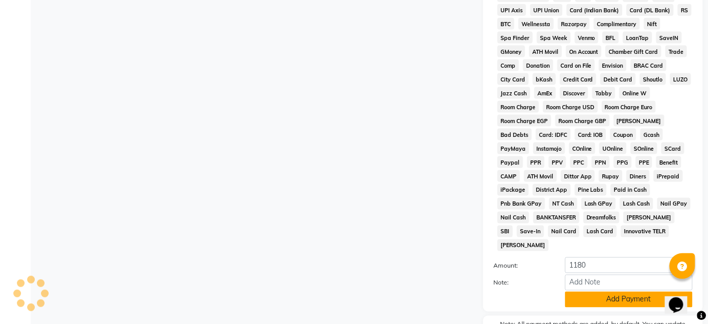
click at [624, 292] on button "Add Payment" at bounding box center [629, 300] width 128 height 16
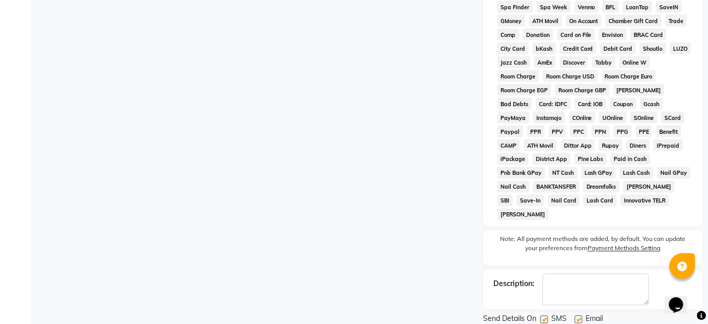
scroll to position [520, 0]
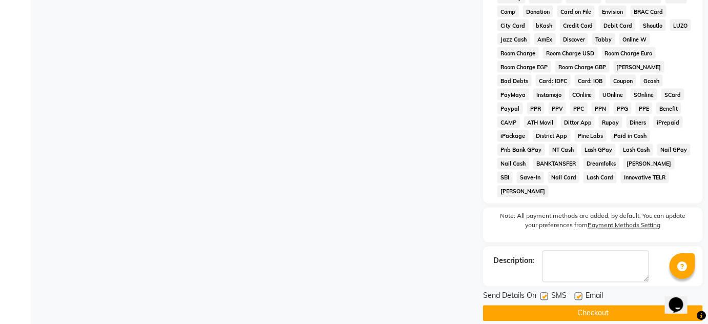
click at [562, 305] on button "Checkout" at bounding box center [593, 313] width 220 height 16
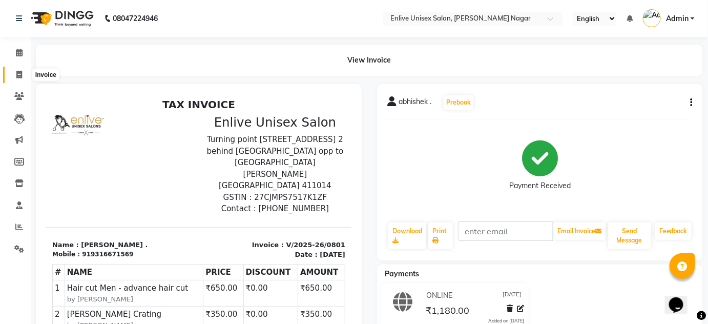
click at [18, 77] on icon at bounding box center [19, 75] width 6 height 8
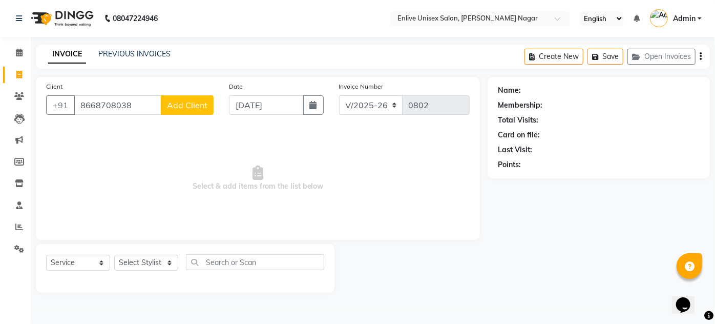
click at [182, 108] on span "Add Client" at bounding box center [187, 105] width 40 height 10
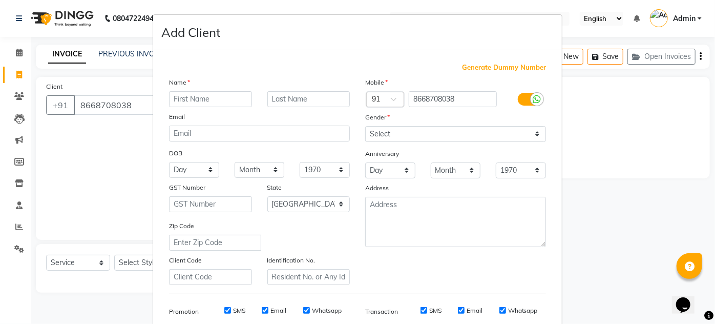
click at [209, 100] on input "text" at bounding box center [210, 99] width 83 height 16
click at [286, 99] on input "text" at bounding box center [309, 99] width 83 height 16
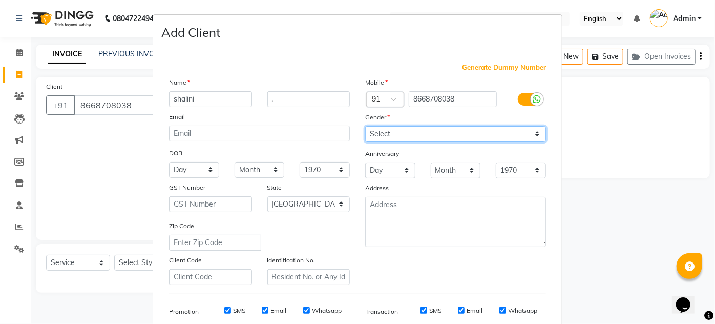
click at [394, 131] on select "Select [DEMOGRAPHIC_DATA] [DEMOGRAPHIC_DATA] Other Prefer Not To Say" at bounding box center [455, 134] width 181 height 16
click at [365, 126] on select "Select [DEMOGRAPHIC_DATA] [DEMOGRAPHIC_DATA] Other Prefer Not To Say" at bounding box center [455, 134] width 181 height 16
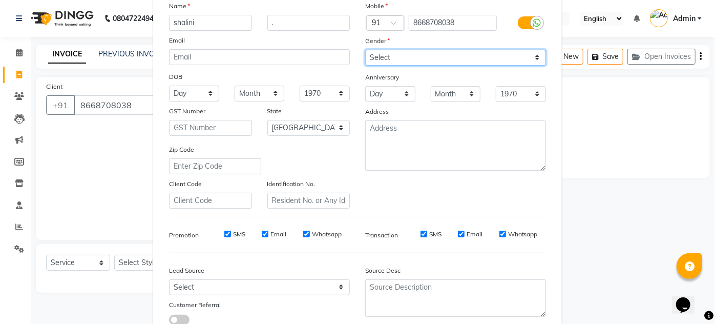
scroll to position [149, 0]
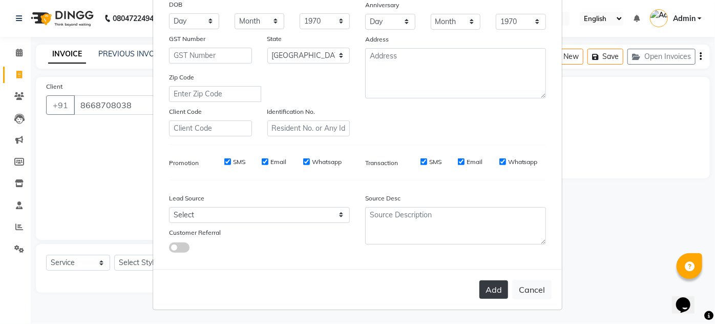
click at [488, 294] on button "Add" at bounding box center [494, 289] width 29 height 18
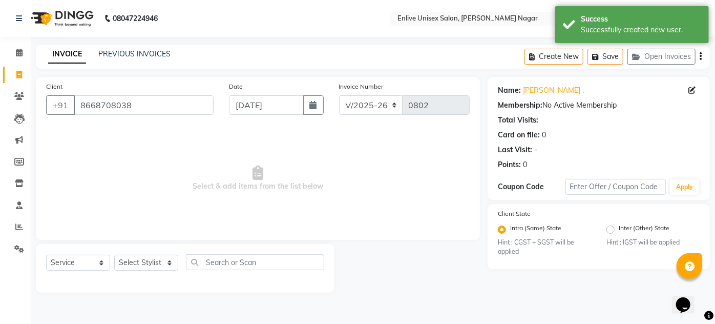
click at [164, 191] on span "Select & add items from the list below" at bounding box center [258, 178] width 424 height 102
click at [20, 73] on icon at bounding box center [19, 75] width 6 height 8
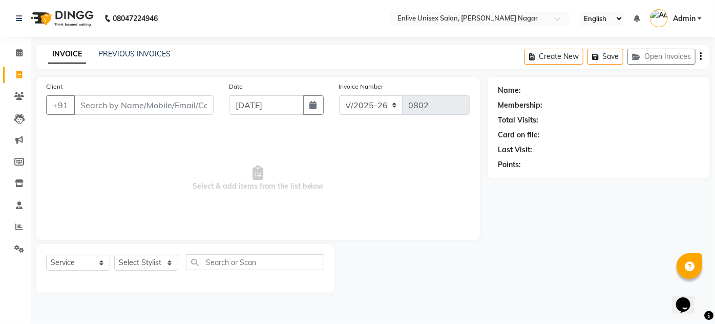
click at [159, 108] on input "Client" at bounding box center [144, 104] width 140 height 19
click at [83, 110] on input "Client" at bounding box center [144, 104] width 140 height 19
click at [87, 105] on input "Client" at bounding box center [144, 104] width 140 height 19
click at [178, 108] on span "Add Client" at bounding box center [187, 105] width 40 height 10
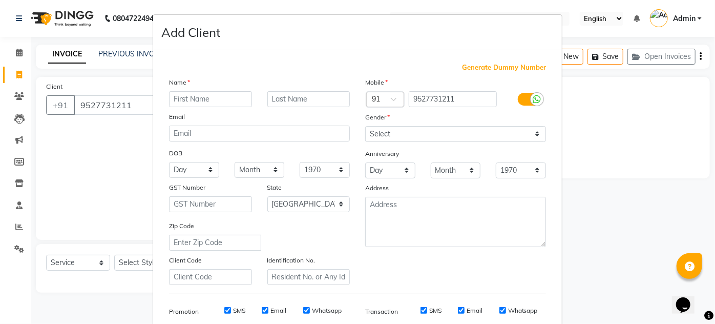
click at [186, 96] on input "text" at bounding box center [210, 99] width 83 height 16
click at [312, 92] on input "text" at bounding box center [309, 99] width 83 height 16
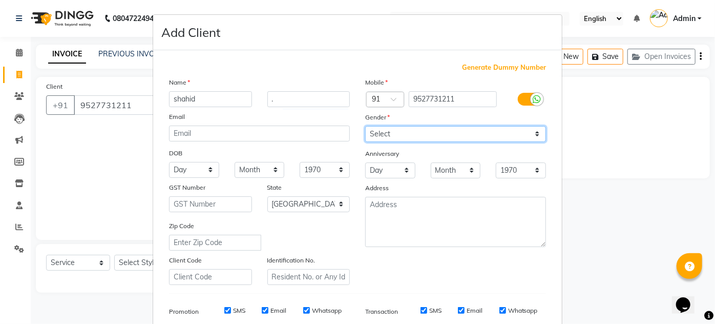
click at [382, 130] on select "Select [DEMOGRAPHIC_DATA] [DEMOGRAPHIC_DATA] Other Prefer Not To Say" at bounding box center [455, 134] width 181 height 16
click at [365, 126] on select "Select [DEMOGRAPHIC_DATA] [DEMOGRAPHIC_DATA] Other Prefer Not To Say" at bounding box center [455, 134] width 181 height 16
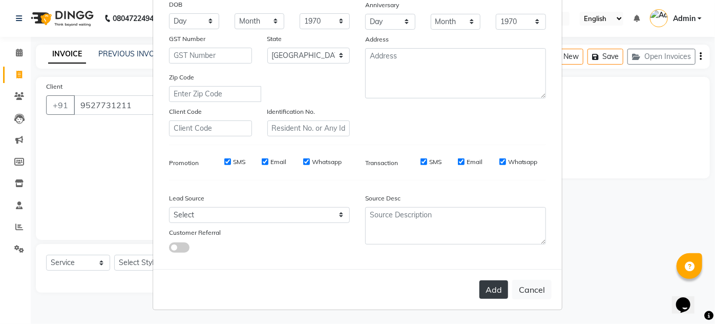
click at [486, 287] on button "Add" at bounding box center [494, 289] width 29 height 18
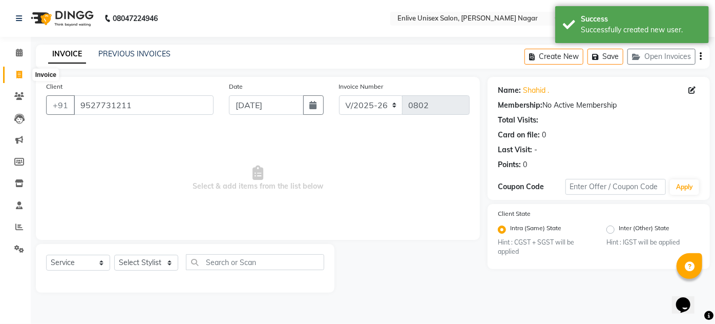
click at [20, 76] on icon at bounding box center [19, 75] width 6 height 8
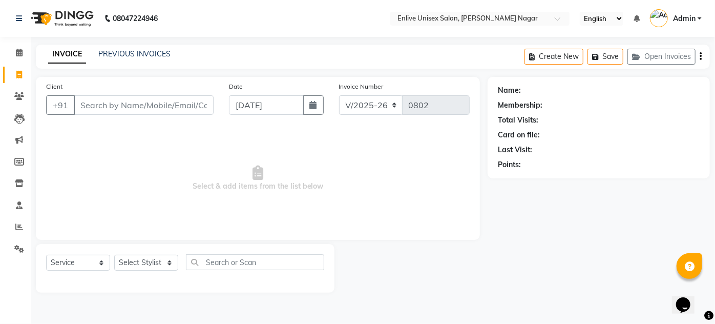
click at [183, 6] on nav "08047224946 Select Location × Enlive Unisex Salon, [PERSON_NAME] Nagar English …" at bounding box center [357, 18] width 715 height 37
click at [154, 105] on input "Client" at bounding box center [144, 104] width 140 height 19
click at [140, 104] on input "Client" at bounding box center [144, 104] width 140 height 19
click at [151, 133] on span "Select & add items from the list below" at bounding box center [258, 178] width 424 height 102
click at [142, 105] on input "Client" at bounding box center [144, 104] width 140 height 19
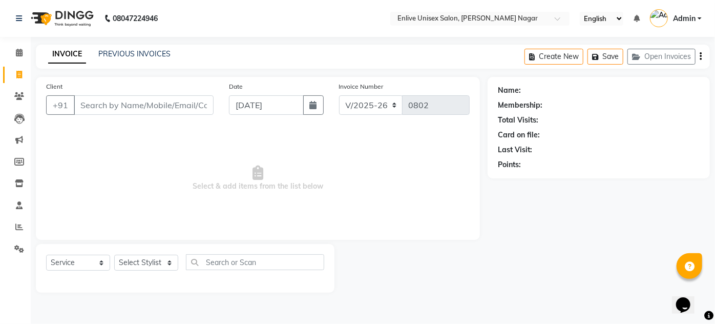
click at [195, 186] on span "Select & add items from the list below" at bounding box center [258, 178] width 424 height 102
click at [314, 181] on span "Select & add items from the list below" at bounding box center [258, 178] width 424 height 102
click at [323, 187] on span "Select & add items from the list below" at bounding box center [258, 178] width 424 height 102
